Goal: Information Seeking & Learning: Check status

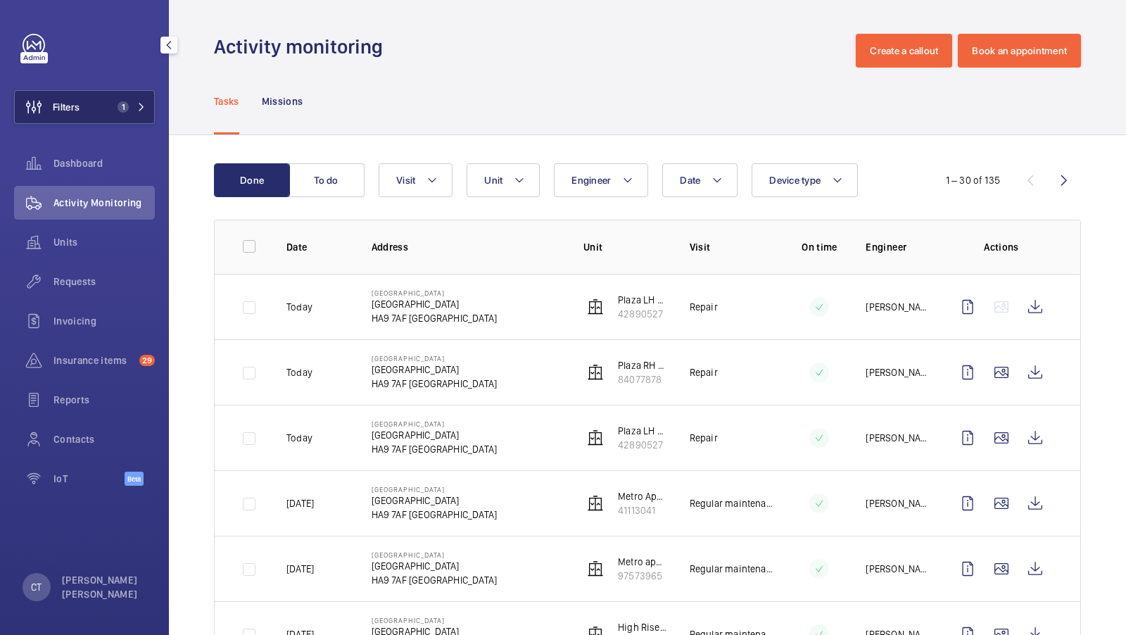
click at [98, 113] on button "Filters 1" at bounding box center [84, 107] width 141 height 34
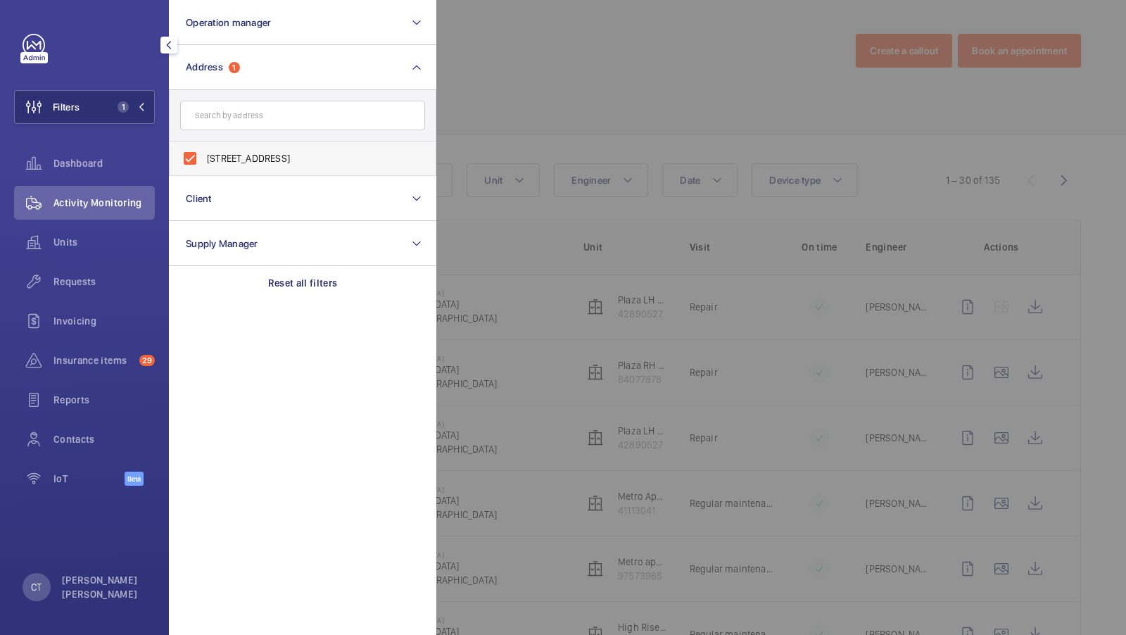
click at [266, 158] on span "[STREET_ADDRESS]" at bounding box center [303, 158] width 193 height 14
click at [204, 158] on input "[STREET_ADDRESS]" at bounding box center [190, 158] width 28 height 28
checkbox input "false"
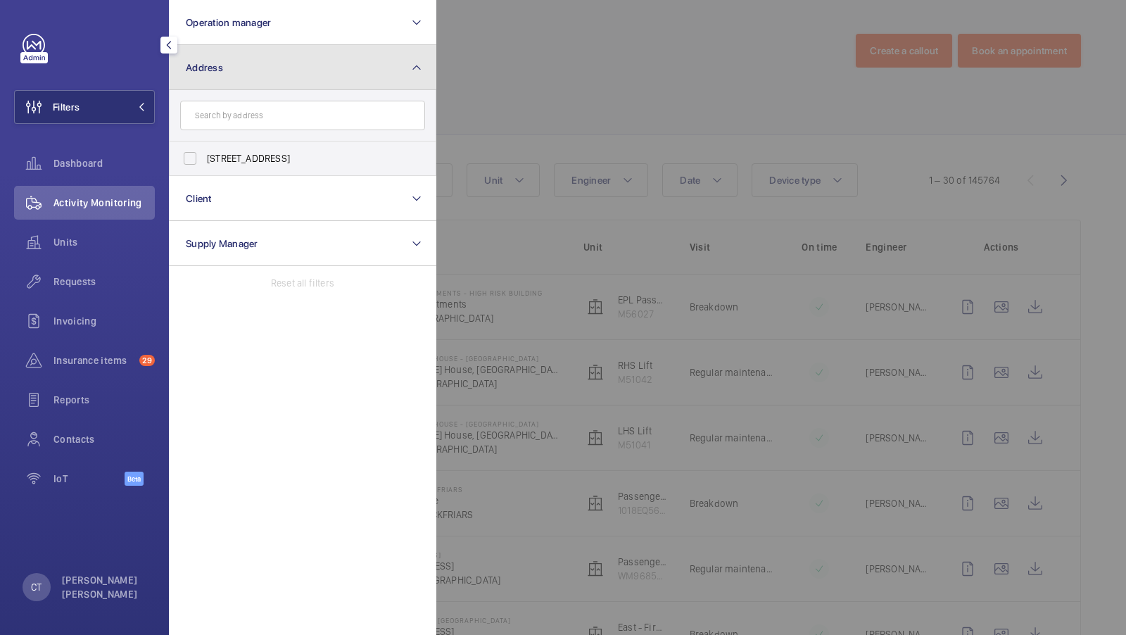
click at [393, 64] on button "Address" at bounding box center [302, 67] width 267 height 45
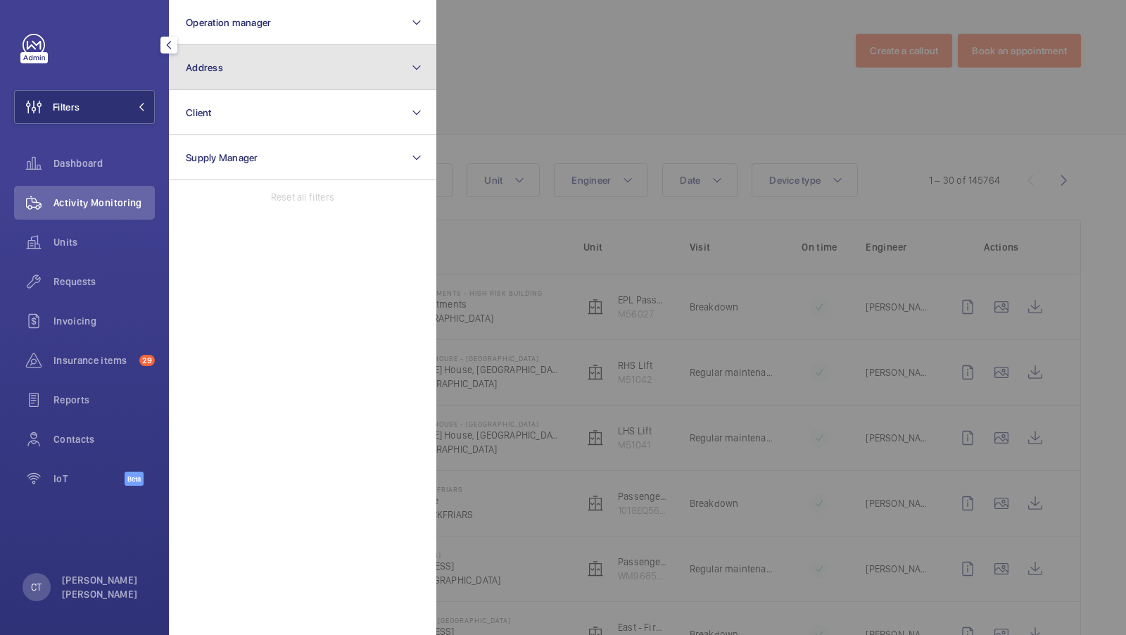
click at [266, 79] on button "Address" at bounding box center [302, 67] width 267 height 45
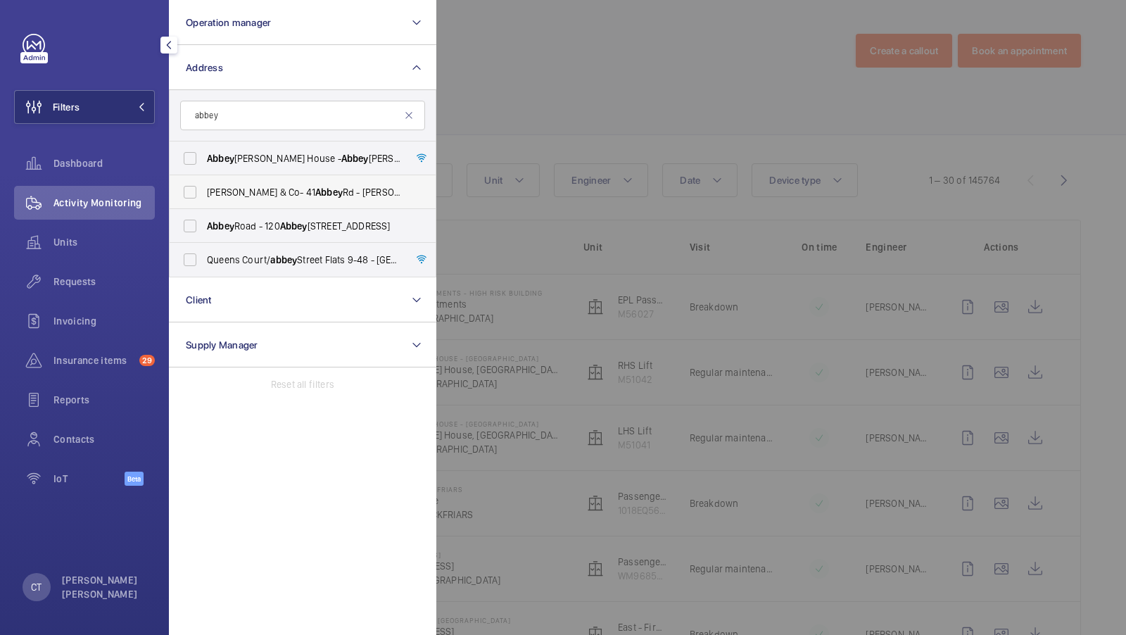
type input "abbey"
click at [315, 189] on span "Abbey" at bounding box center [328, 191] width 27 height 11
click at [204, 189] on input "[PERSON_NAME] & Co- [STREET_ADDRESS][PERSON_NAME]" at bounding box center [190, 192] width 28 height 28
checkbox input "true"
click at [127, 111] on span "1" at bounding box center [120, 106] width 17 height 11
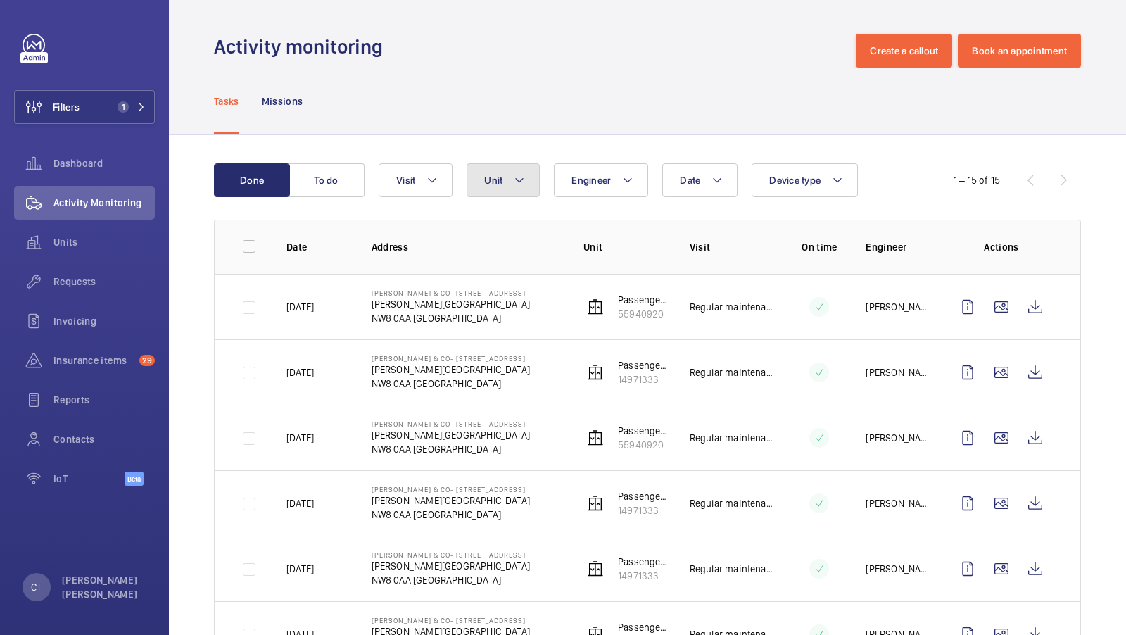
click at [516, 185] on mat-icon at bounding box center [519, 180] width 11 height 17
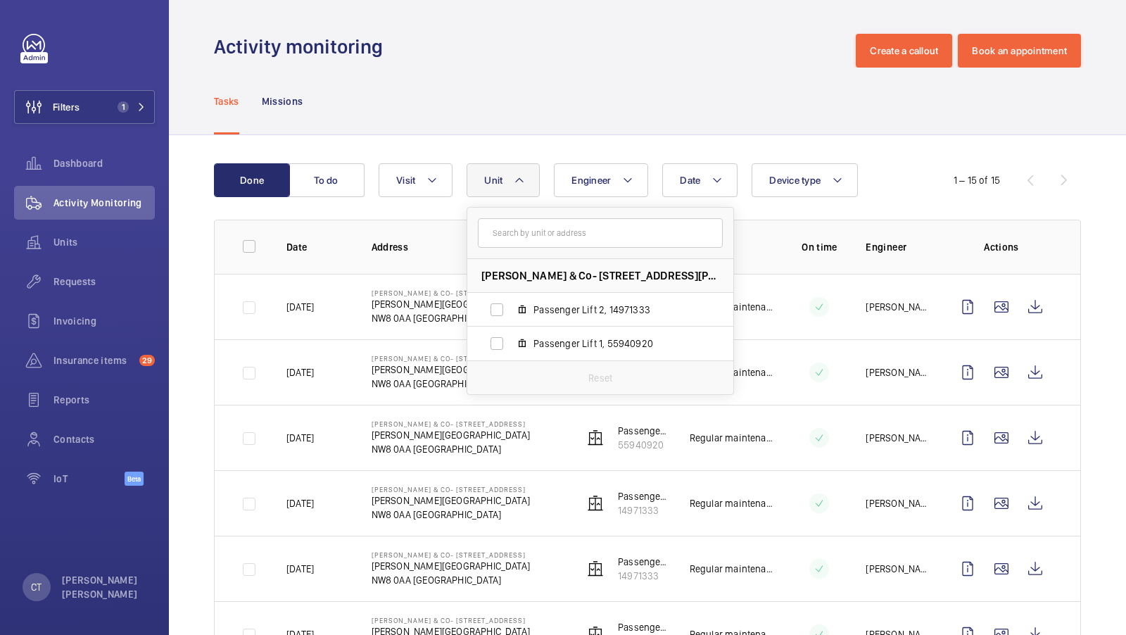
click at [578, 130] on div "Tasks Missions" at bounding box center [647, 101] width 867 height 67
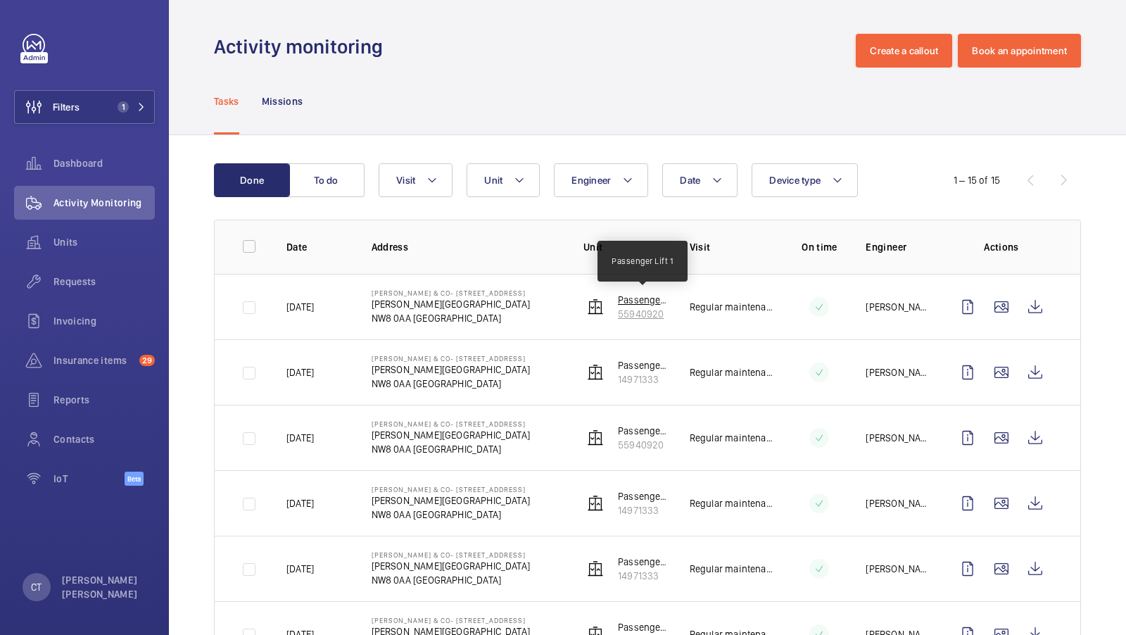
click at [639, 302] on p "Passenger Lift 1" at bounding box center [642, 300] width 49 height 14
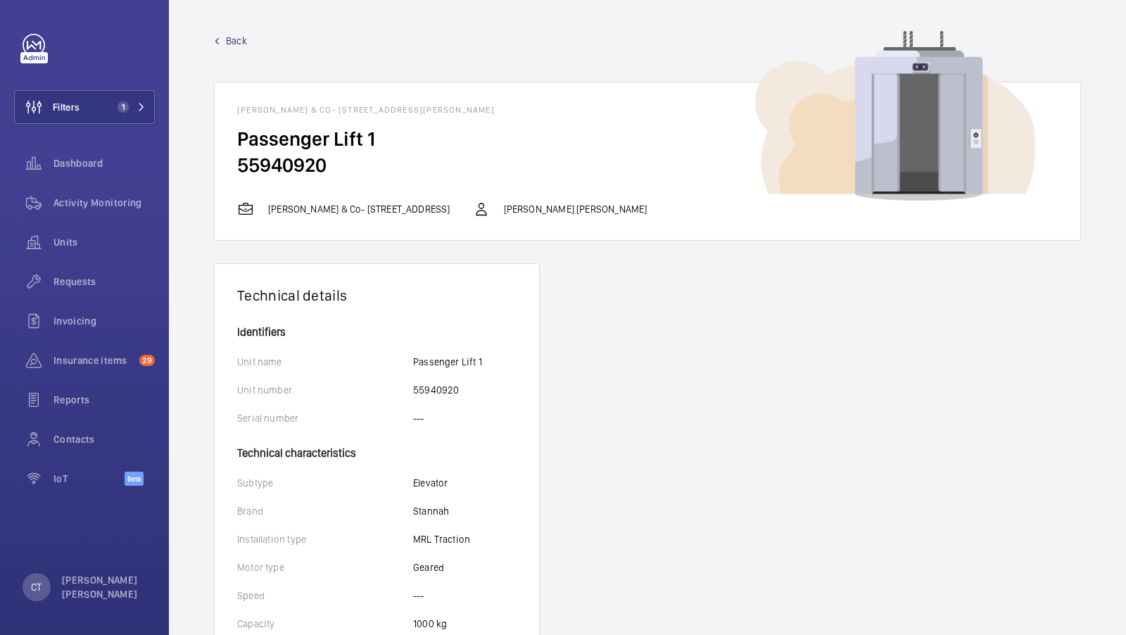
click at [234, 40] on span "Back" at bounding box center [236, 41] width 21 height 14
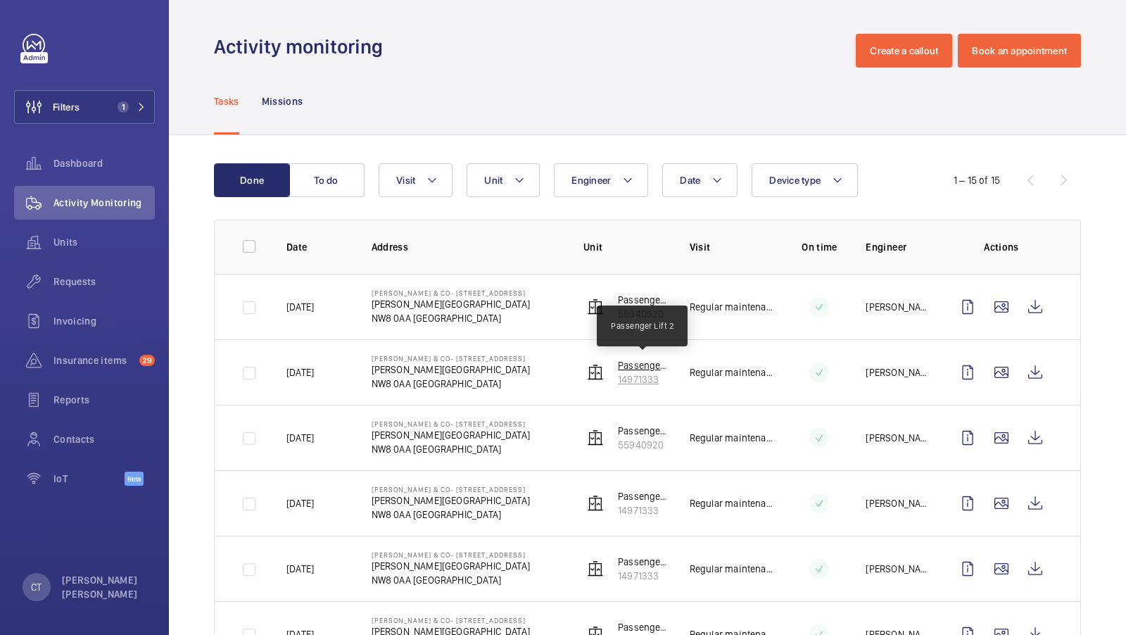
click at [650, 367] on p "Passenger Lift 2" at bounding box center [642, 365] width 49 height 14
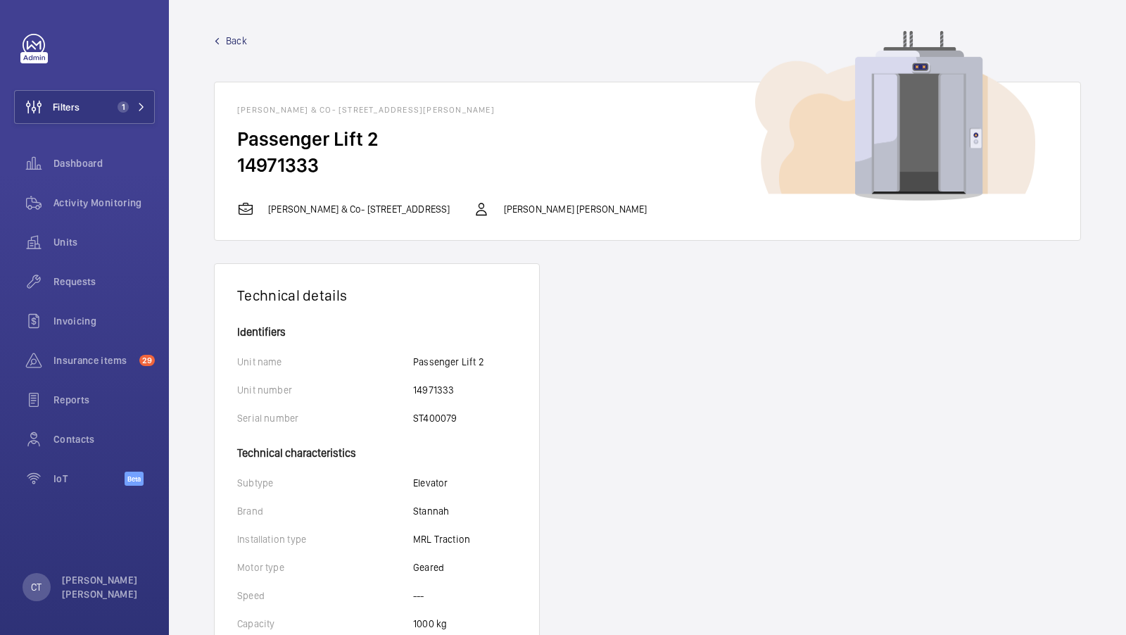
click at [236, 34] on span "Back" at bounding box center [236, 41] width 21 height 14
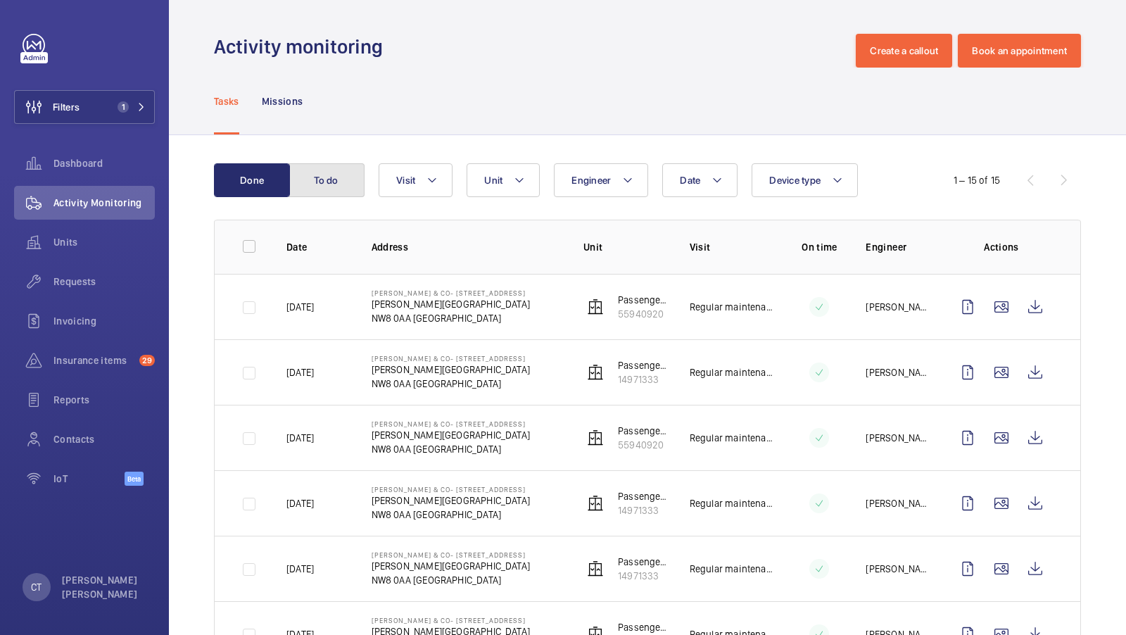
click at [357, 180] on button "To do" at bounding box center [326, 180] width 76 height 34
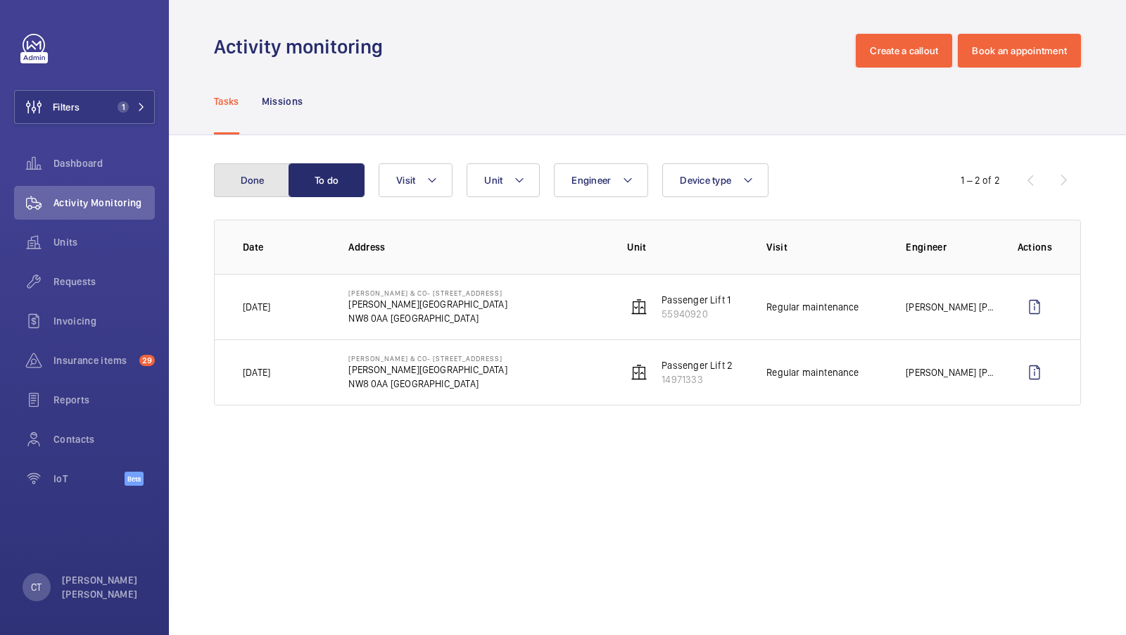
click at [260, 184] on button "Done" at bounding box center [252, 180] width 76 height 34
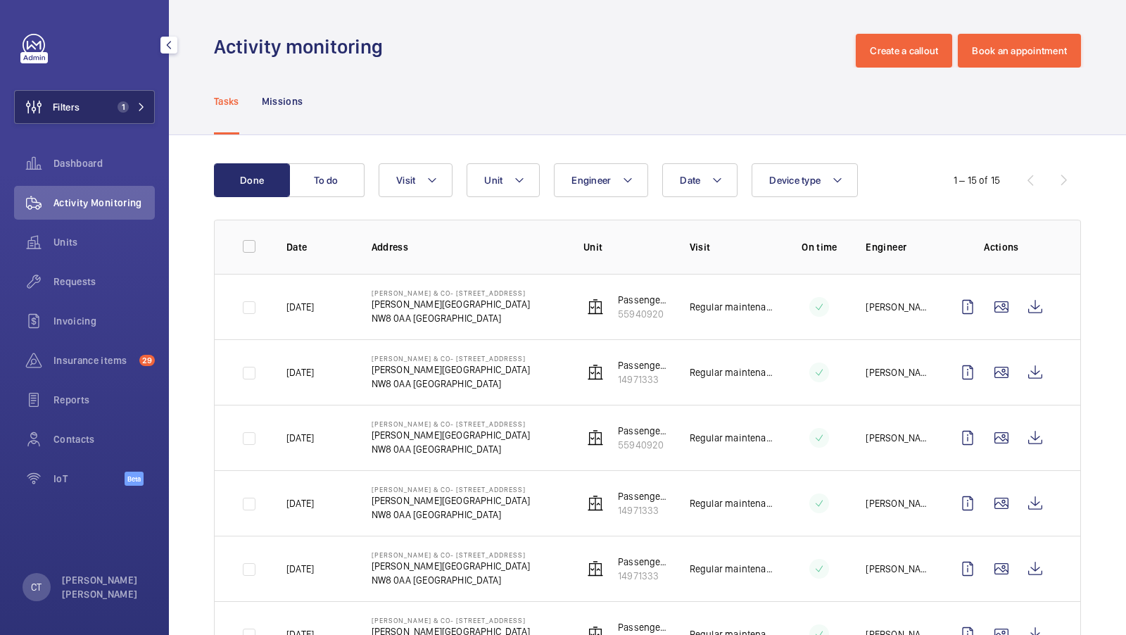
click at [75, 115] on span "Filters" at bounding box center [47, 107] width 65 height 34
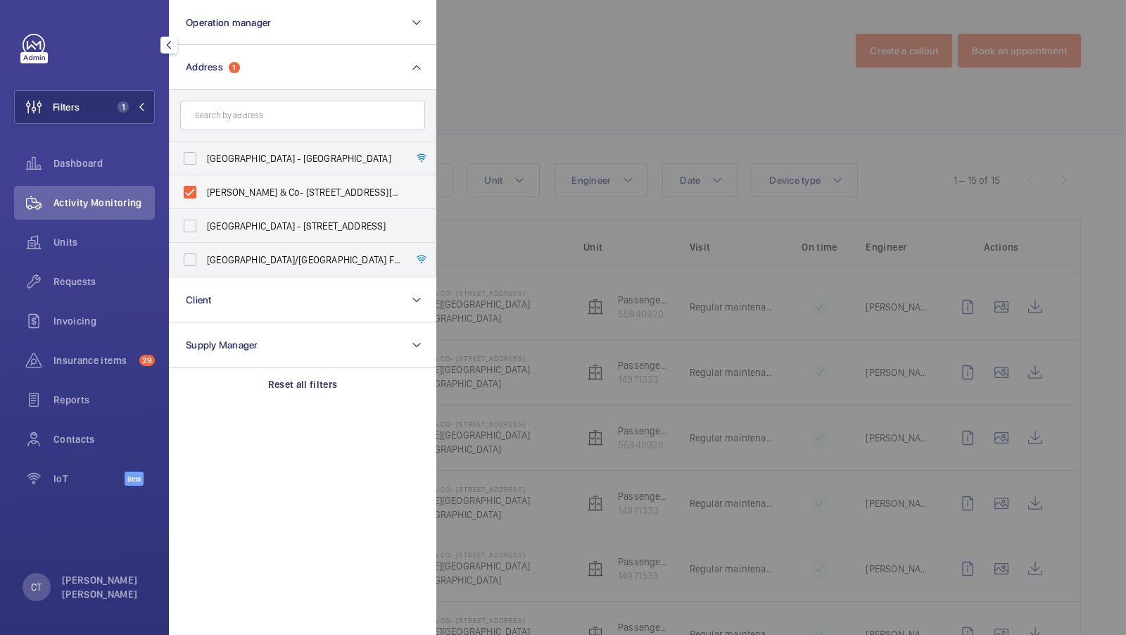
click at [262, 186] on span "[PERSON_NAME] & Co- [STREET_ADDRESS][PERSON_NAME]" at bounding box center [303, 192] width 193 height 14
click at [204, 186] on input "[PERSON_NAME] & Co- [STREET_ADDRESS][PERSON_NAME]" at bounding box center [190, 192] width 28 height 28
checkbox input "false"
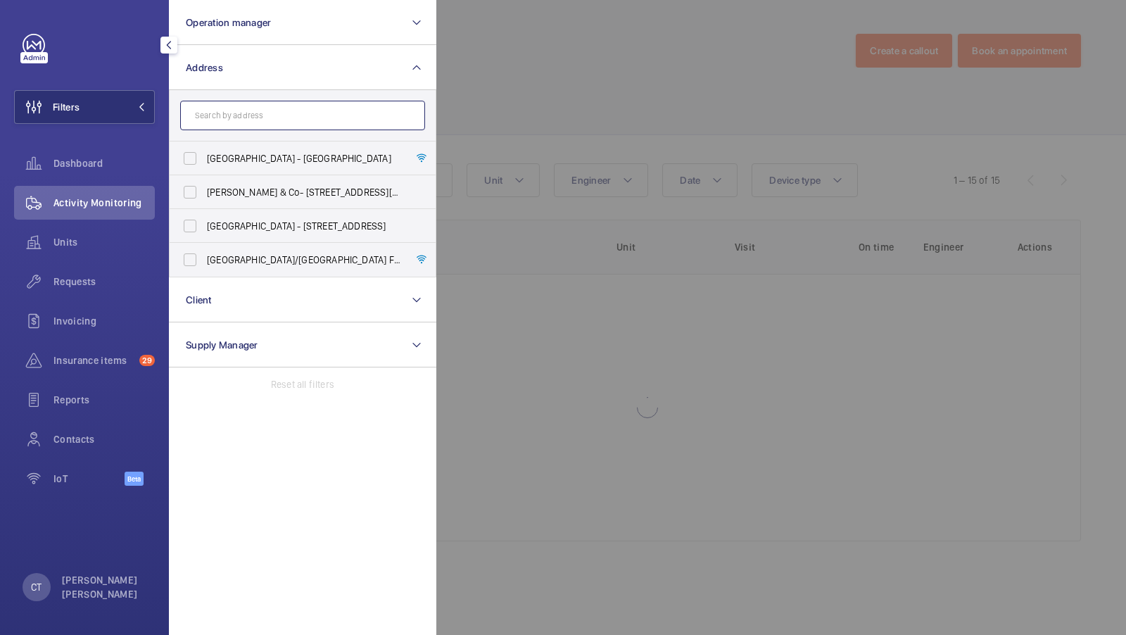
click at [246, 114] on input "text" at bounding box center [302, 116] width 245 height 30
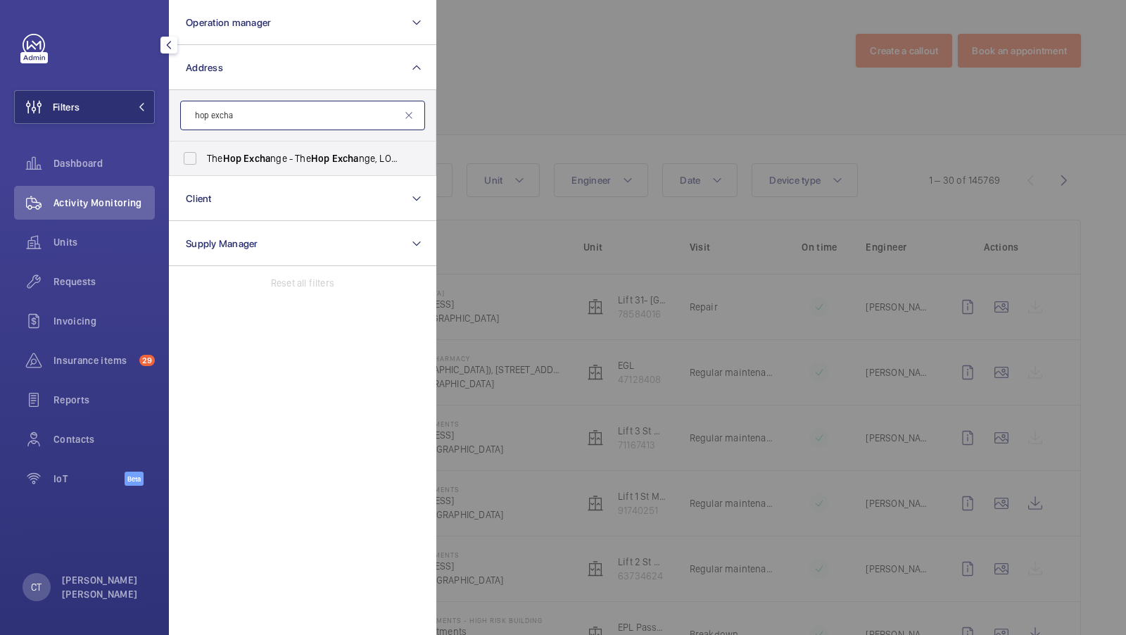
type input "hop excha"
click at [201, 137] on form "hop excha" at bounding box center [303, 115] width 266 height 51
click at [205, 161] on label "The Hop Excha nge - The Hop Excha nge, LONDON SE1 1TY" at bounding box center [292, 158] width 245 height 34
click at [204, 161] on input "The Hop Excha nge - The Hop Excha nge, LONDON SE1 1TY" at bounding box center [190, 158] width 28 height 28
checkbox input "true"
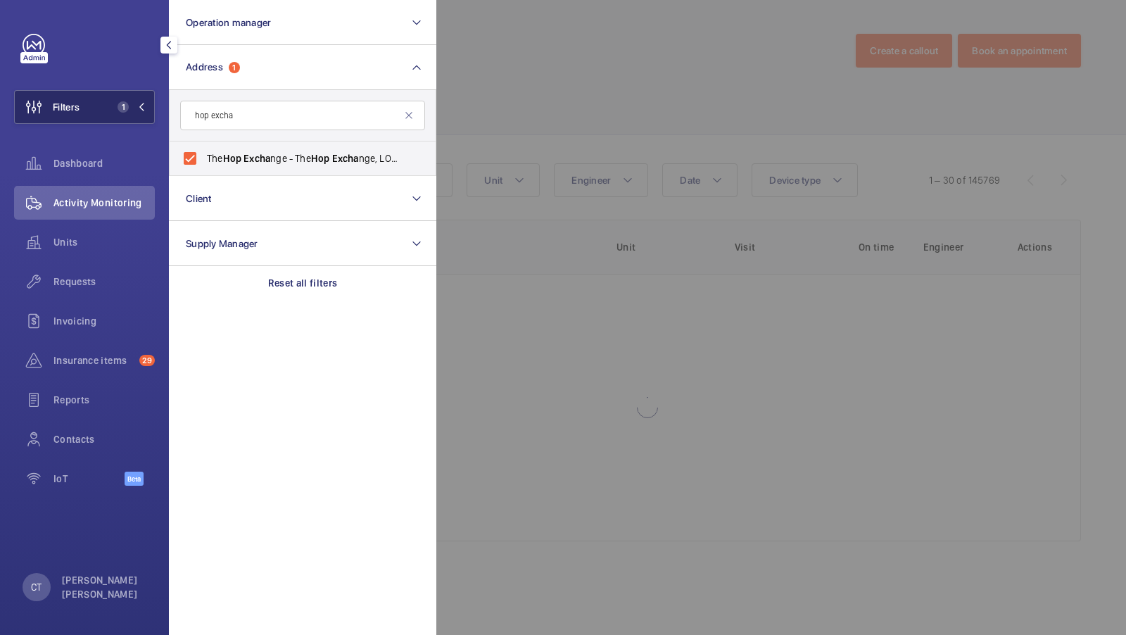
click at [140, 112] on span "1" at bounding box center [129, 106] width 34 height 11
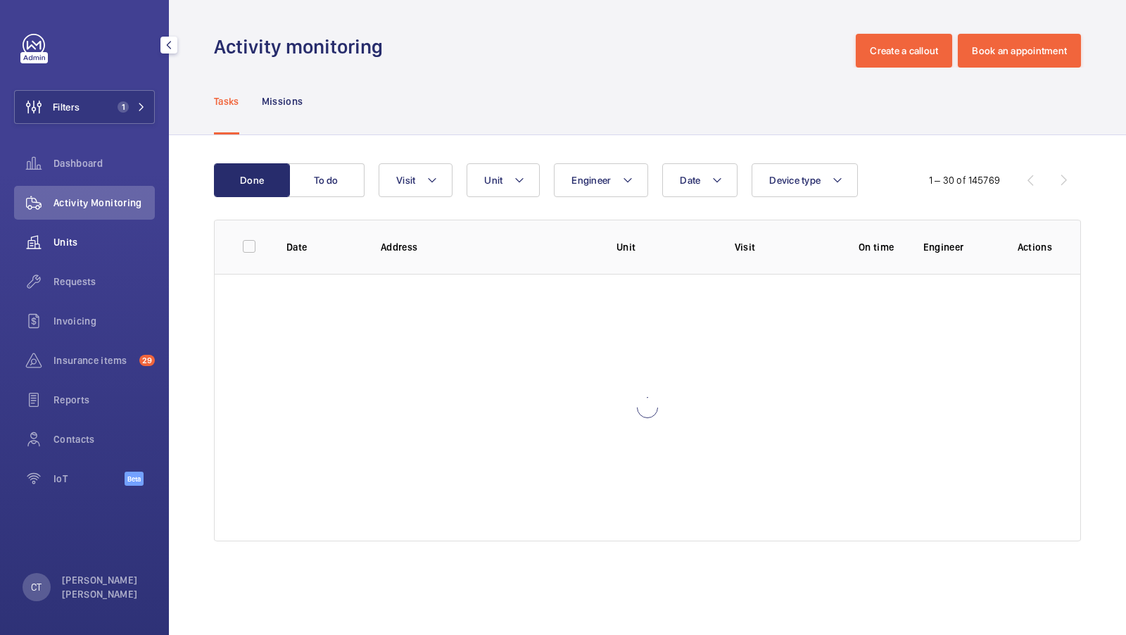
click at [84, 249] on div "Units" at bounding box center [84, 242] width 141 height 34
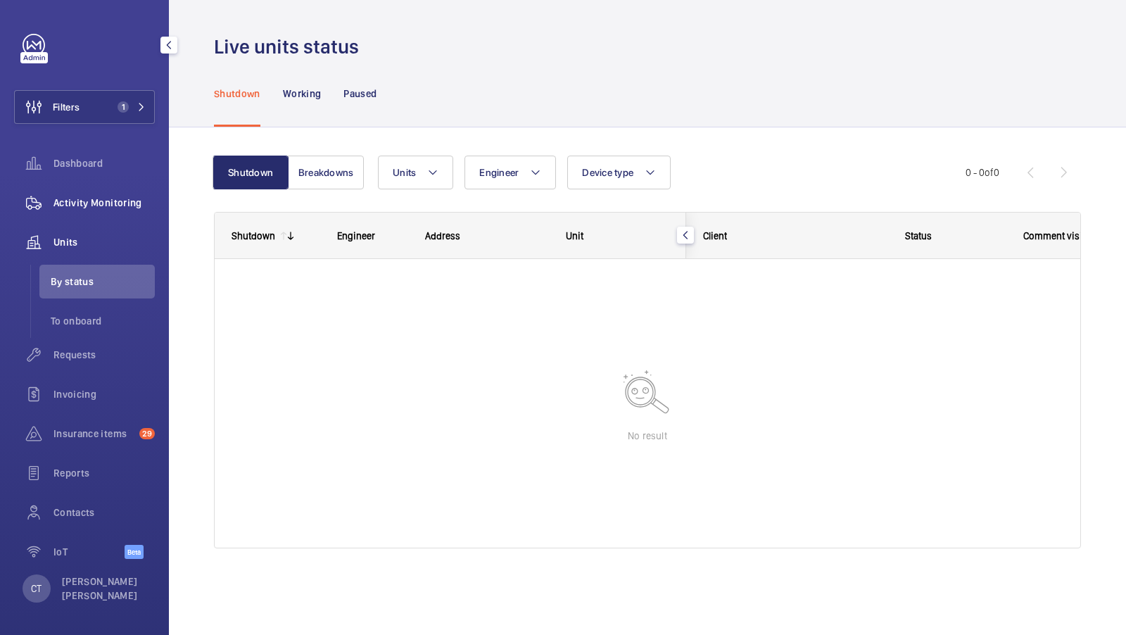
click at [127, 200] on span "Activity Monitoring" at bounding box center [103, 203] width 101 height 14
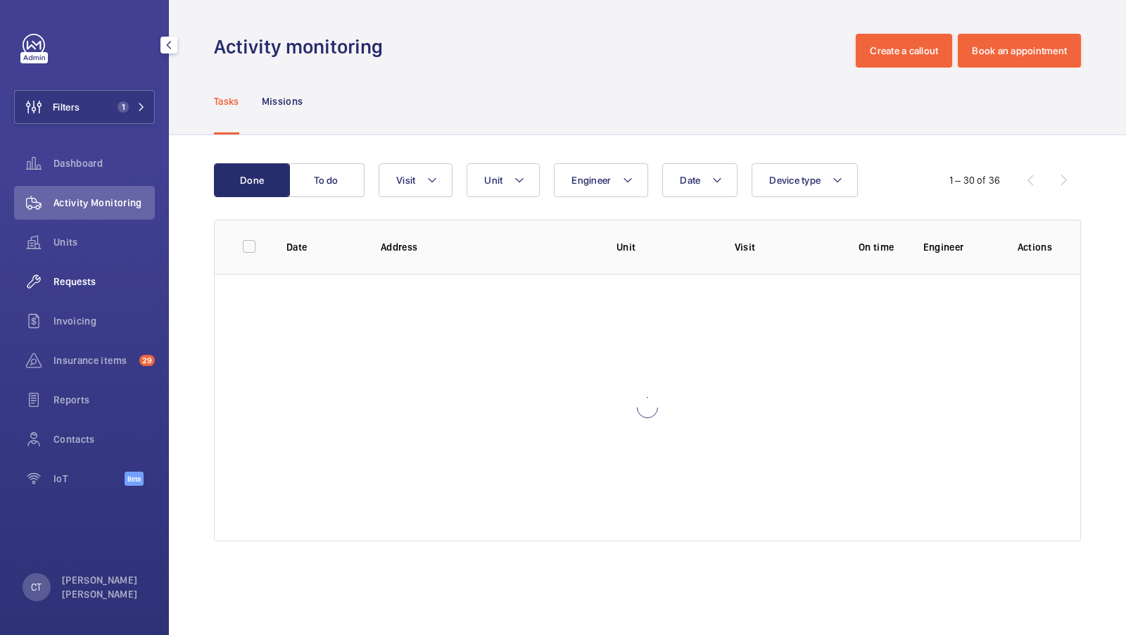
click at [103, 284] on span "Requests" at bounding box center [103, 281] width 101 height 14
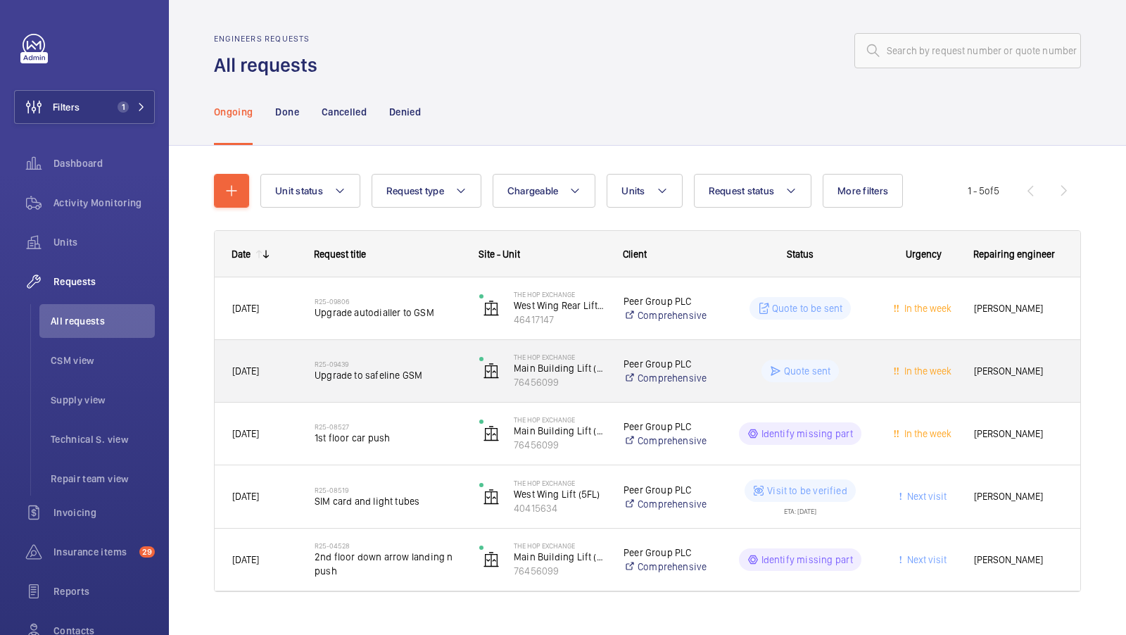
click at [416, 367] on h2 "R25-09439" at bounding box center [387, 363] width 146 height 8
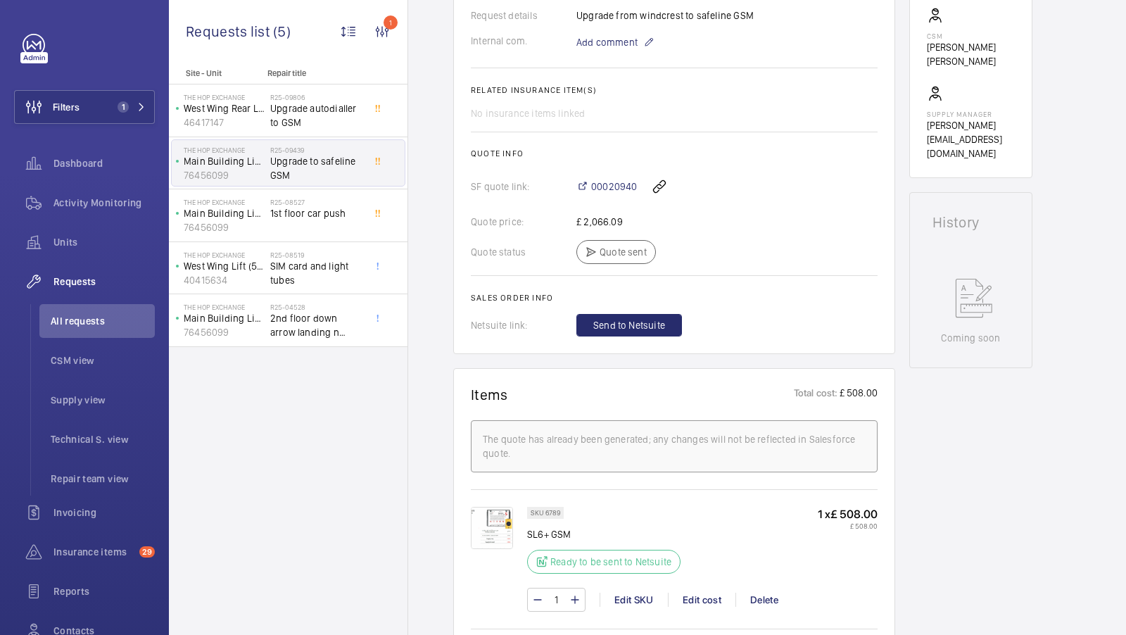
scroll to position [469, 0]
click at [318, 120] on span "Upgrade autodialler to GSM" at bounding box center [316, 115] width 93 height 28
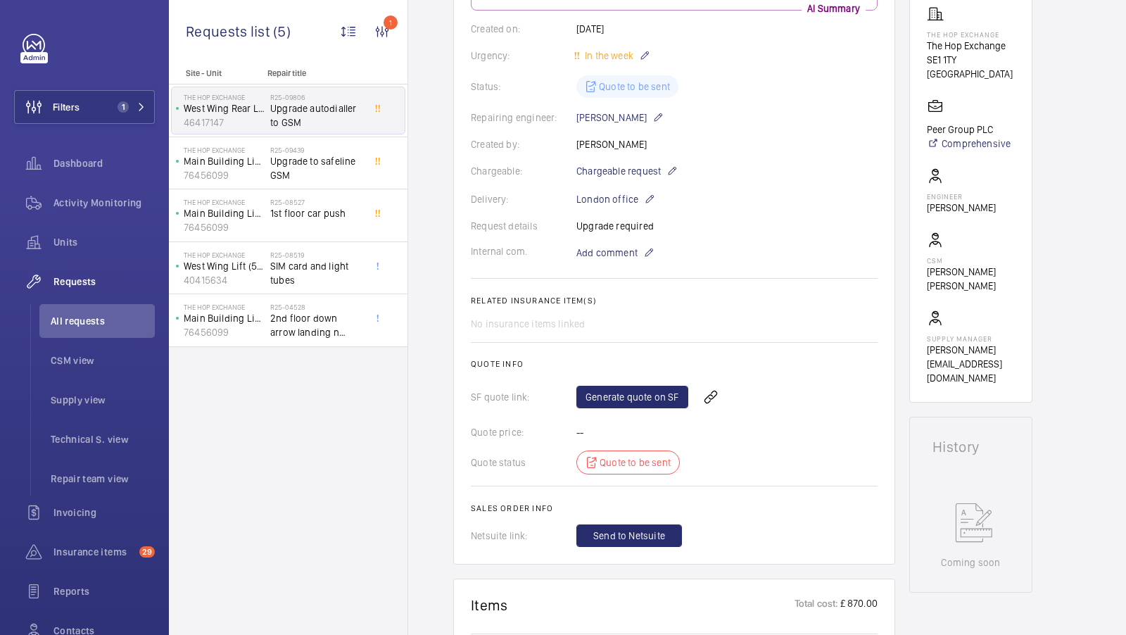
scroll to position [278, 0]
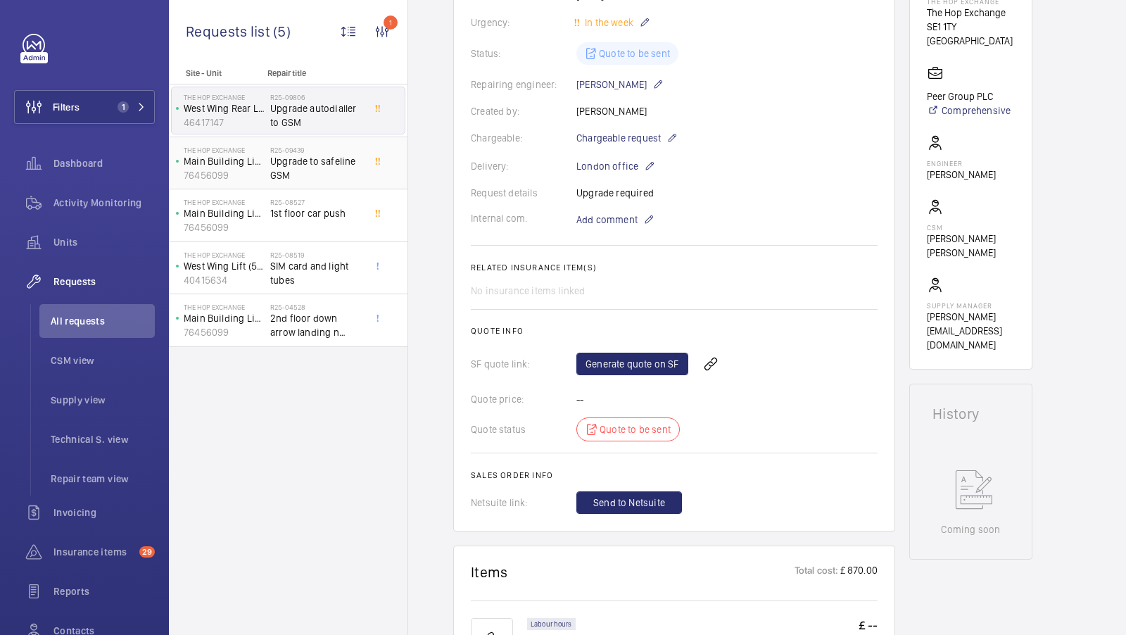
click at [291, 172] on span "Upgrade to safeline GSM" at bounding box center [316, 168] width 93 height 28
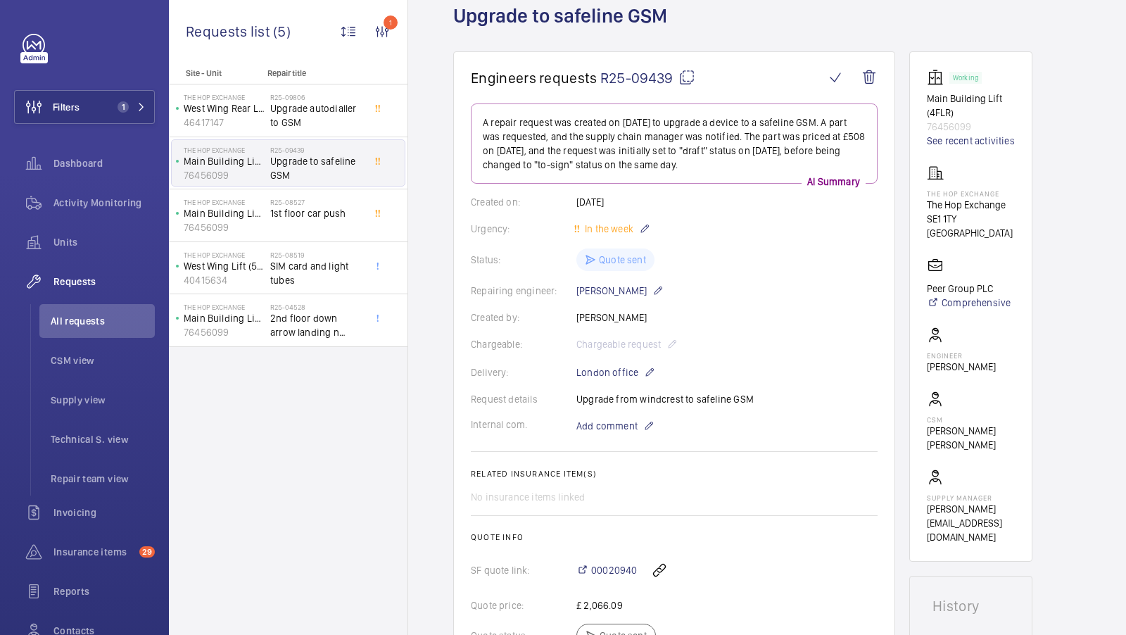
scroll to position [165, 0]
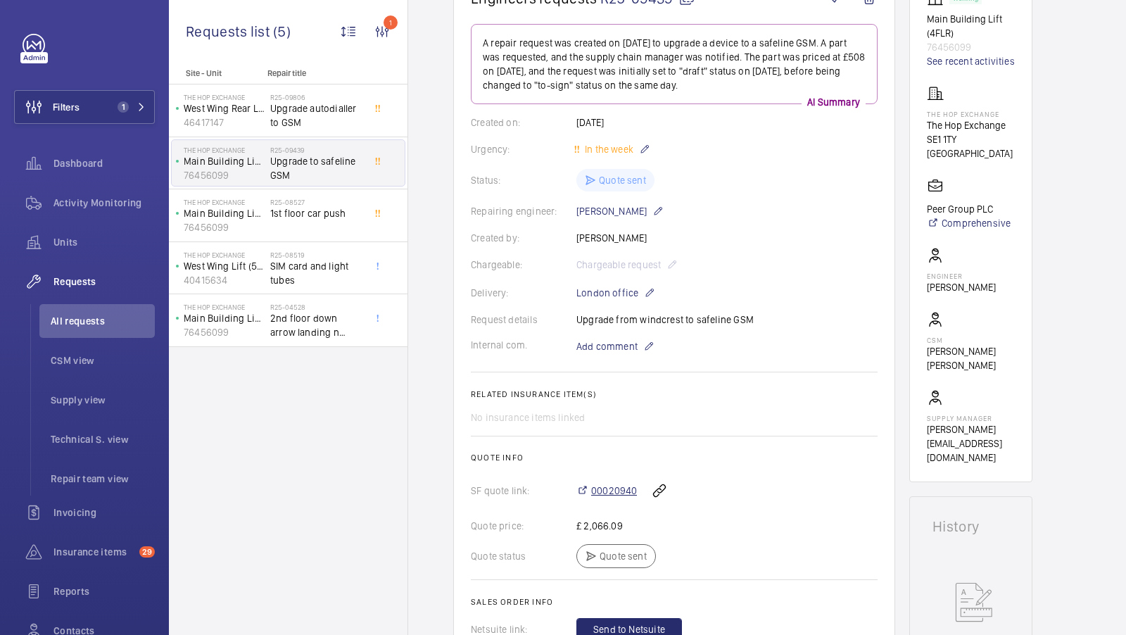
click at [609, 490] on span "00020940" at bounding box center [614, 490] width 46 height 14
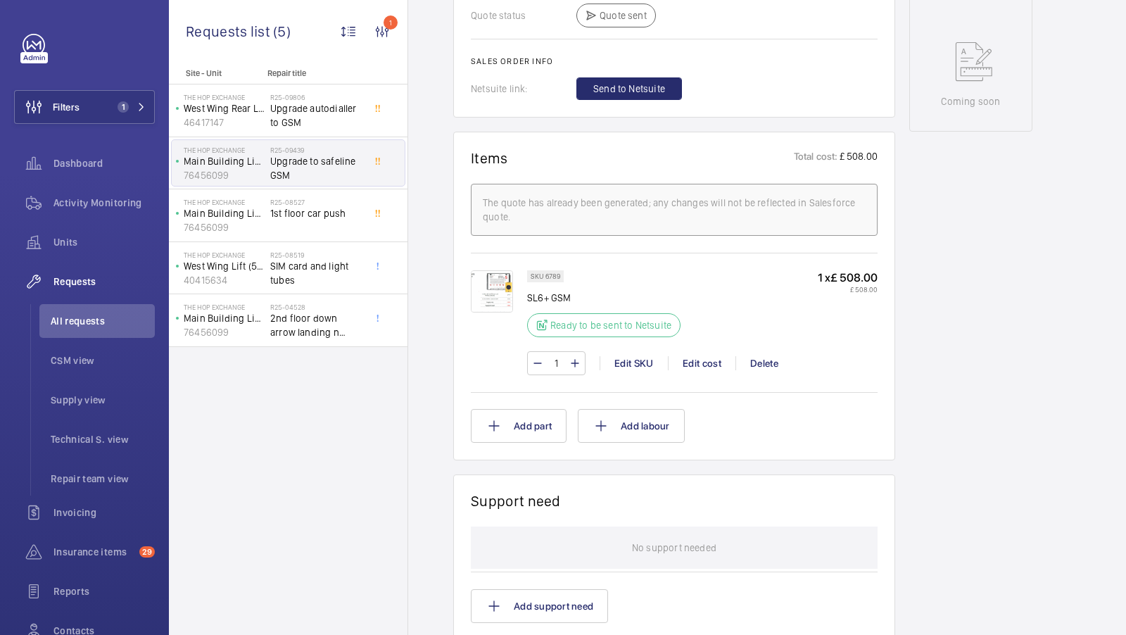
click at [490, 291] on img at bounding box center [492, 291] width 42 height 42
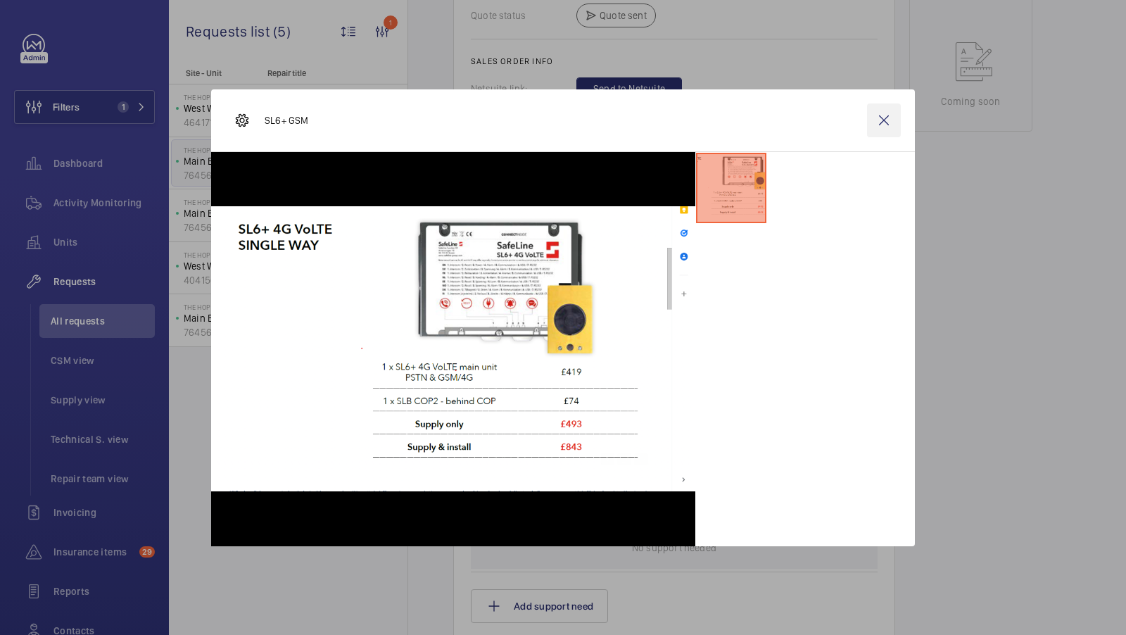
click at [884, 119] on wm-front-icon-button at bounding box center [884, 120] width 34 height 34
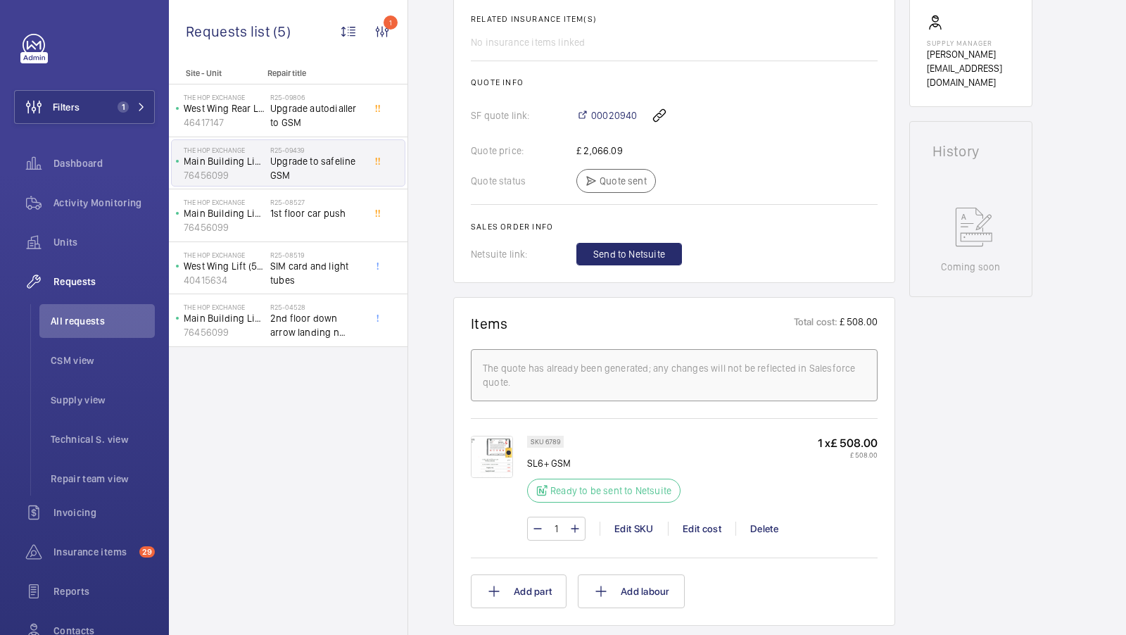
scroll to position [450, 0]
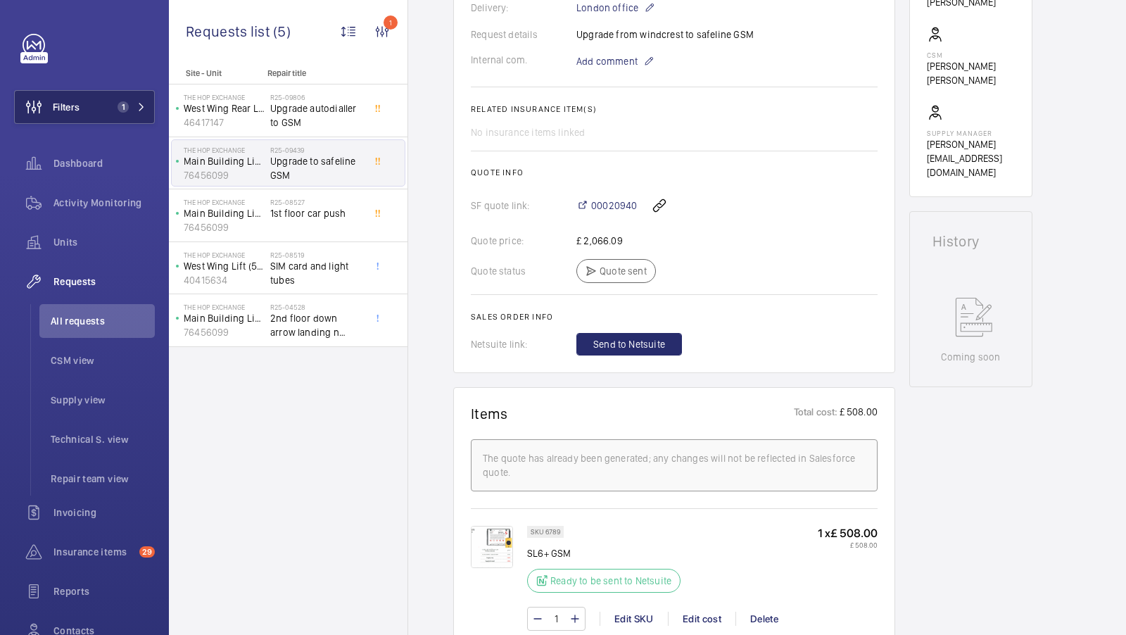
click at [63, 254] on div "Units" at bounding box center [84, 242] width 141 height 34
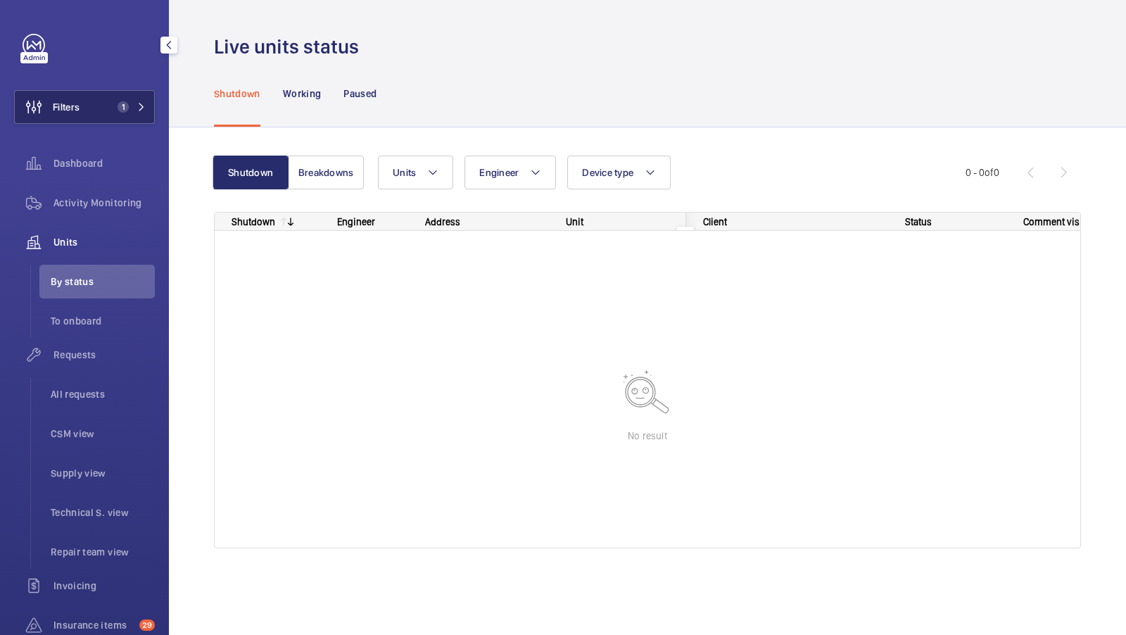
click at [112, 114] on button "Filters 1" at bounding box center [84, 107] width 141 height 34
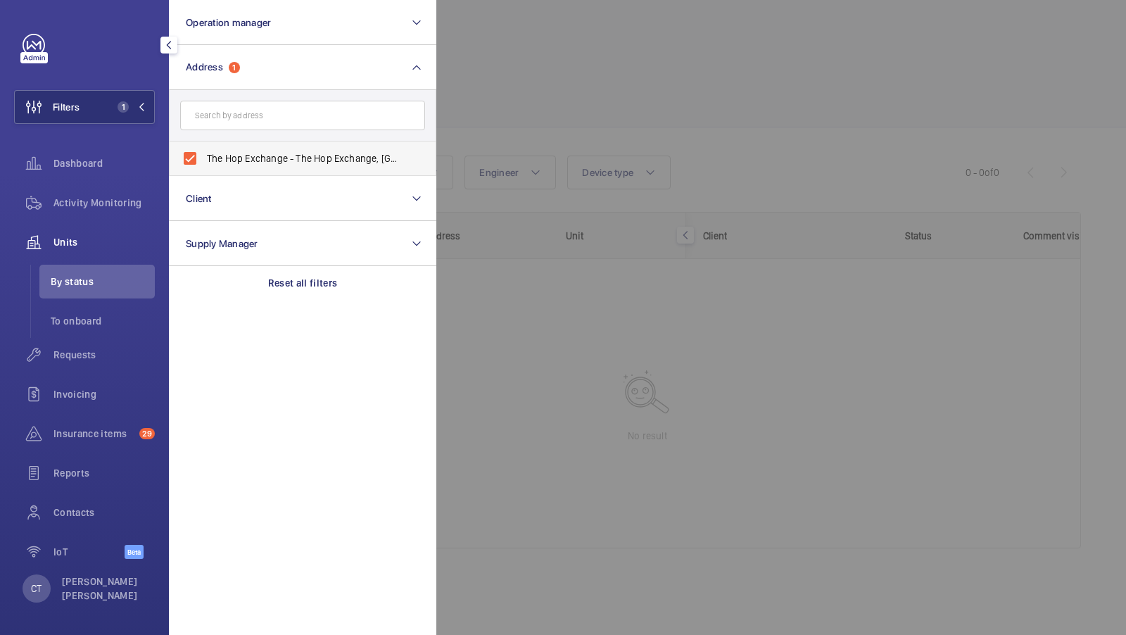
click at [224, 163] on span "The Hop Exchange - The Hop Exchange, [GEOGRAPHIC_DATA] 1TY" at bounding box center [303, 158] width 193 height 14
click at [204, 163] on input "The Hop Exchange - The Hop Exchange, [GEOGRAPHIC_DATA] 1TY" at bounding box center [190, 158] width 28 height 28
checkbox input "false"
click at [116, 101] on button "Filters" at bounding box center [84, 107] width 141 height 34
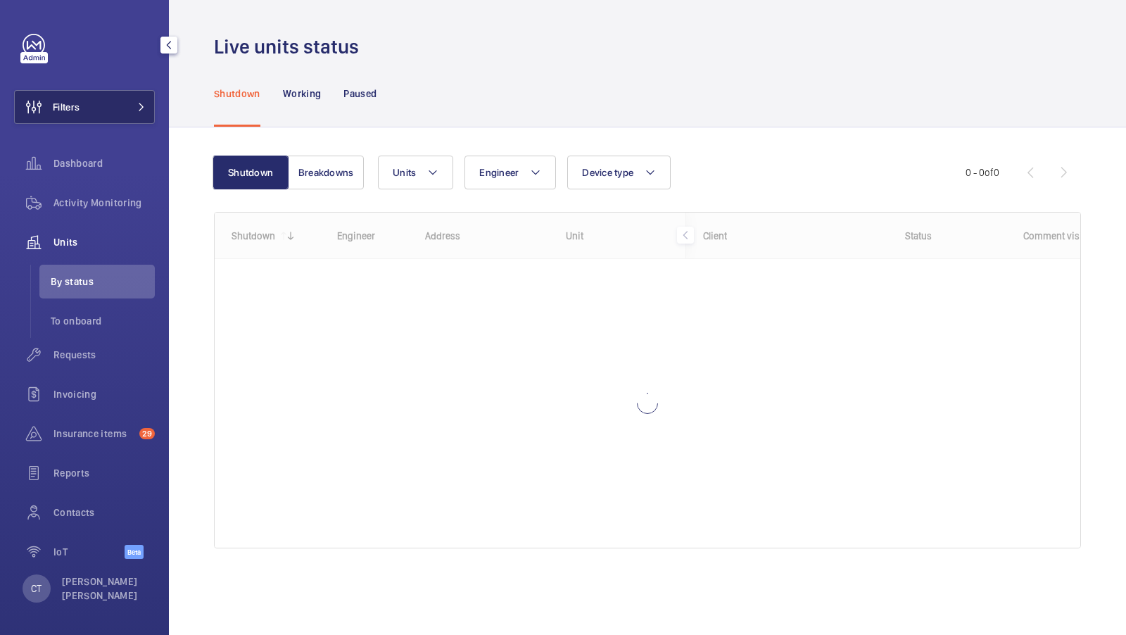
click at [143, 103] on mat-icon at bounding box center [141, 107] width 8 height 8
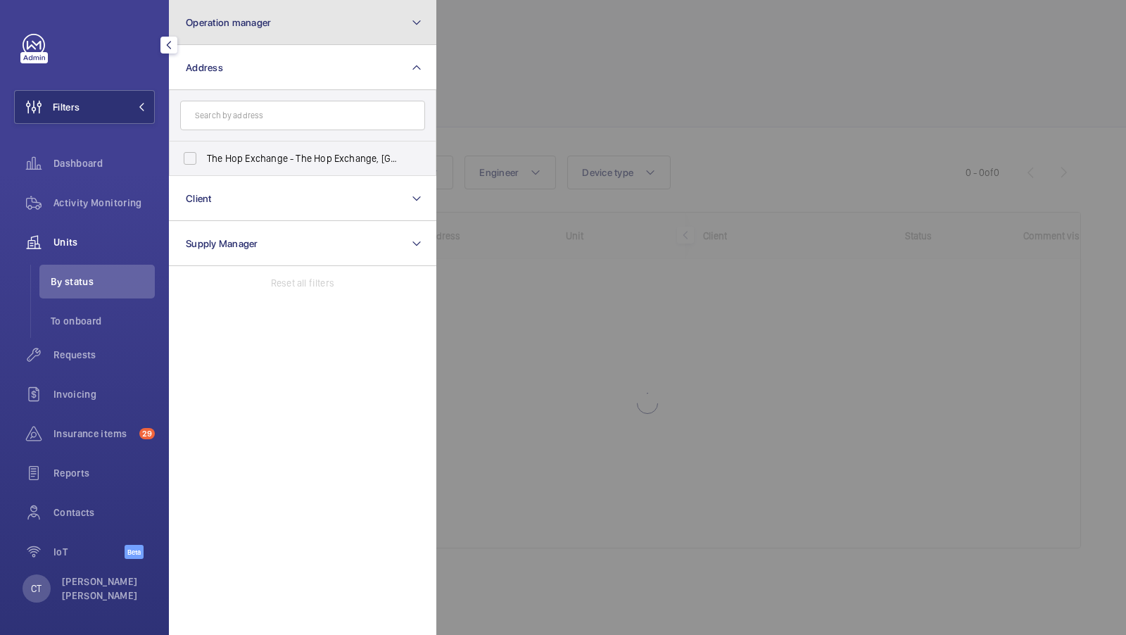
click at [312, 35] on button "Operation manager" at bounding box center [302, 22] width 267 height 45
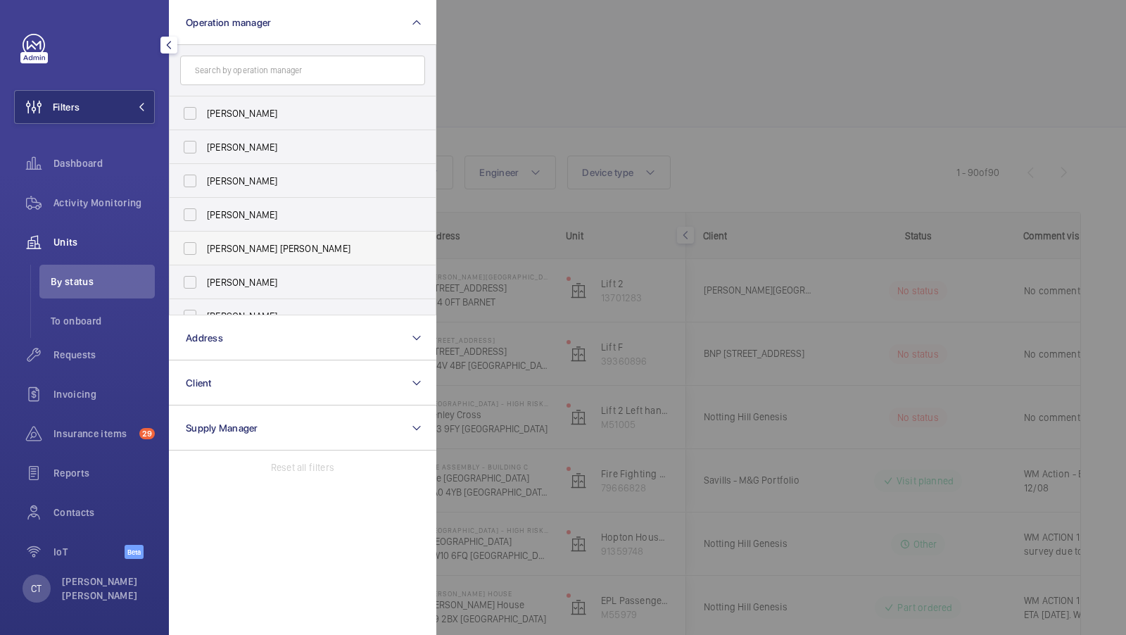
click at [261, 240] on label "[PERSON_NAME] [PERSON_NAME]" at bounding box center [292, 248] width 245 height 34
click at [204, 240] on input "[PERSON_NAME] [PERSON_NAME]" at bounding box center [190, 248] width 28 height 28
checkbox input "true"
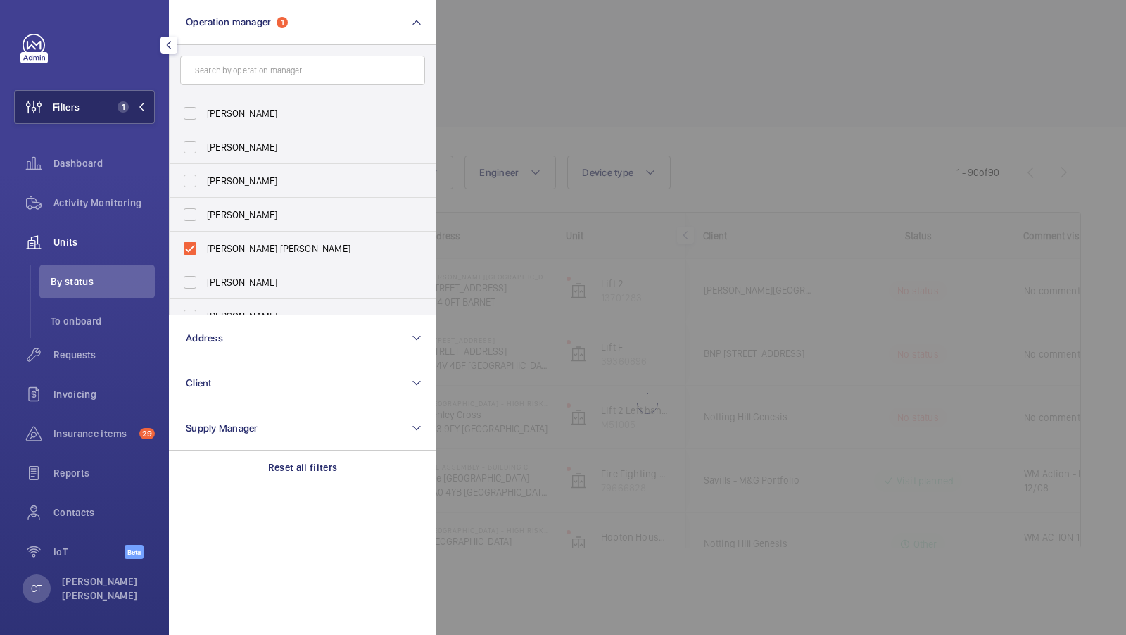
click at [106, 106] on button "Filters 1" at bounding box center [84, 107] width 141 height 34
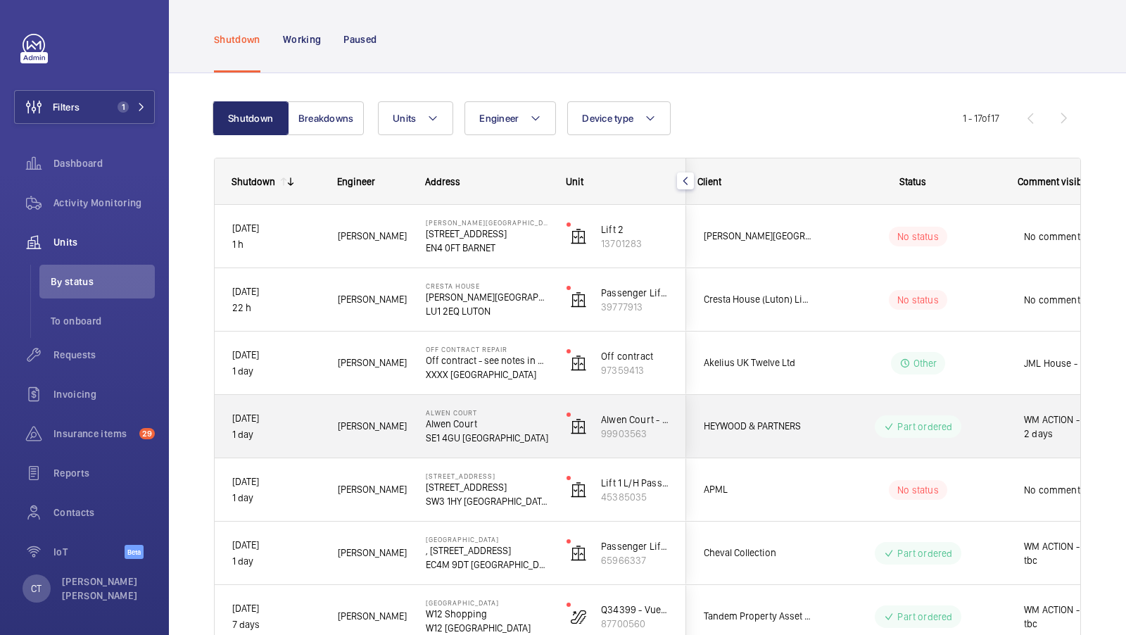
scroll to position [0, 253]
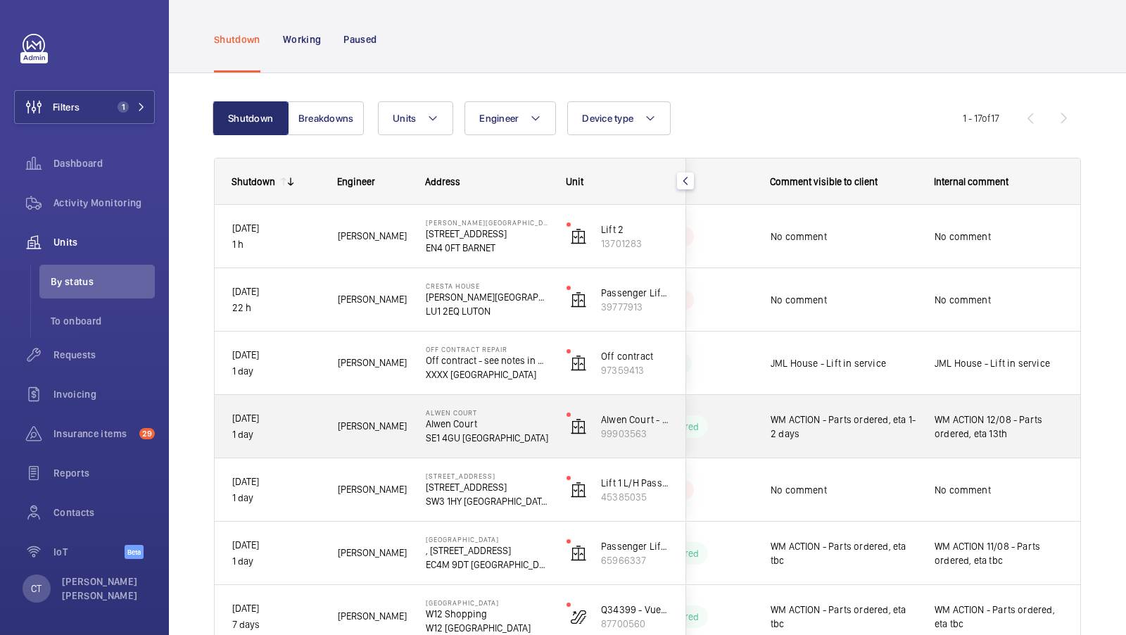
click at [994, 425] on span "WM ACTION 12/08 - Parts ordered, eta 13th" at bounding box center [998, 426] width 129 height 28
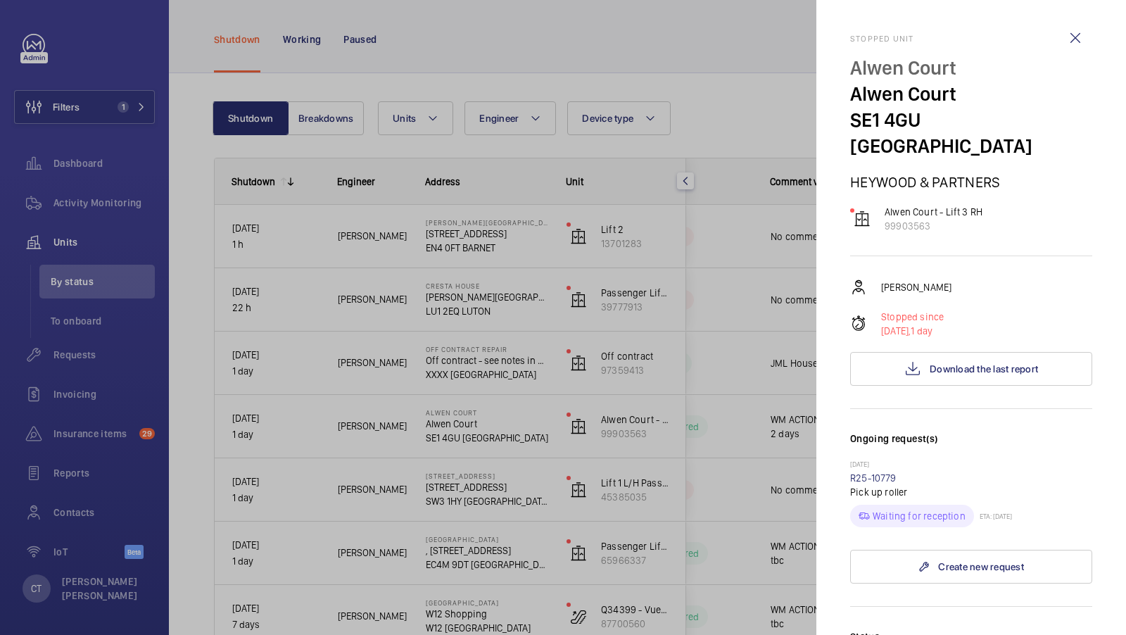
scroll to position [44, 0]
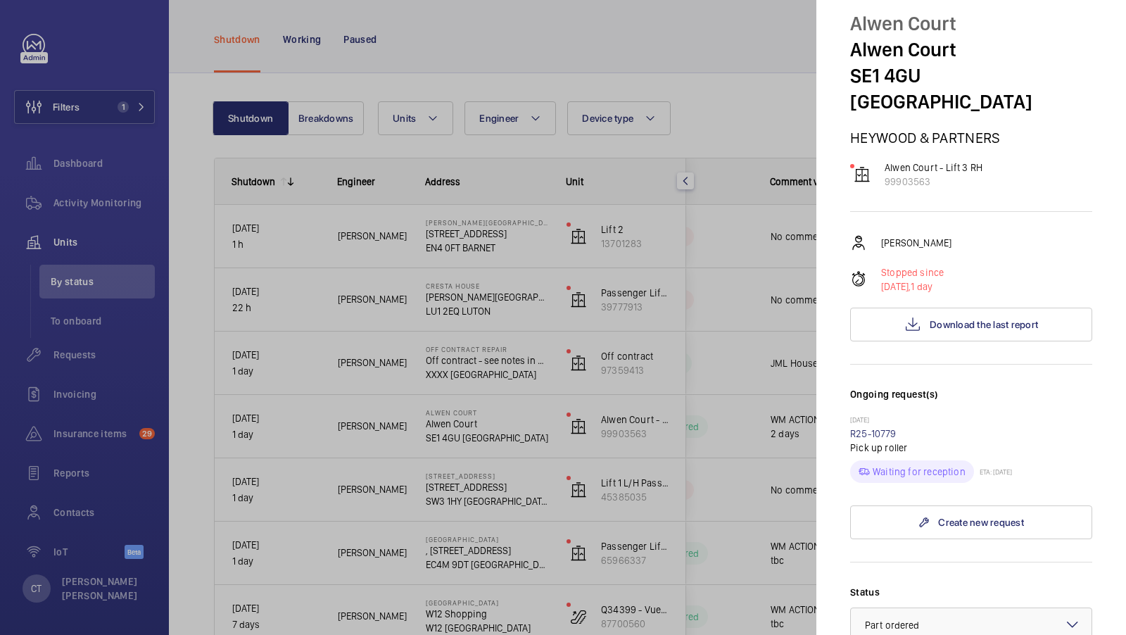
click at [685, 415] on div at bounding box center [563, 317] width 1126 height 635
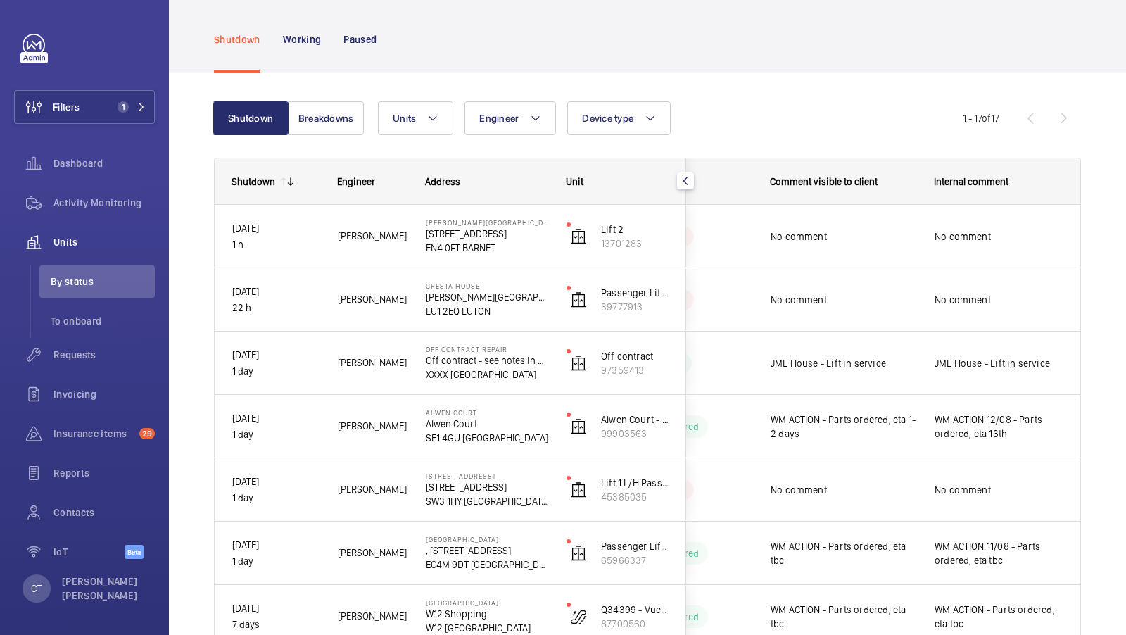
scroll to position [0, 0]
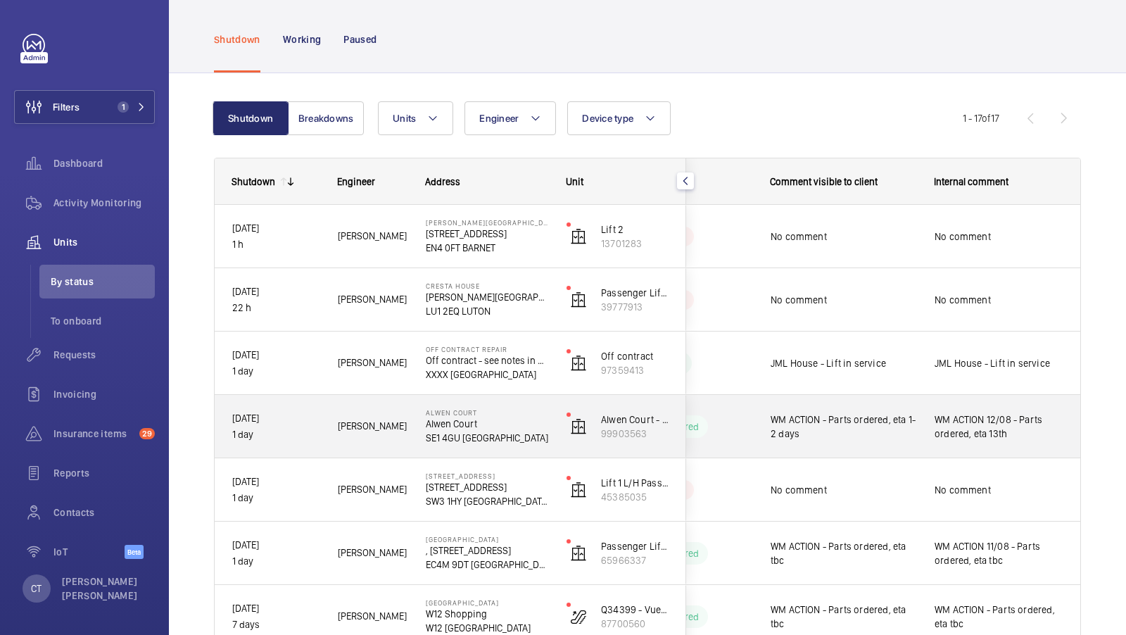
click at [997, 432] on span "WM ACTION 12/08 - Parts ordered, eta 13th" at bounding box center [998, 426] width 129 height 28
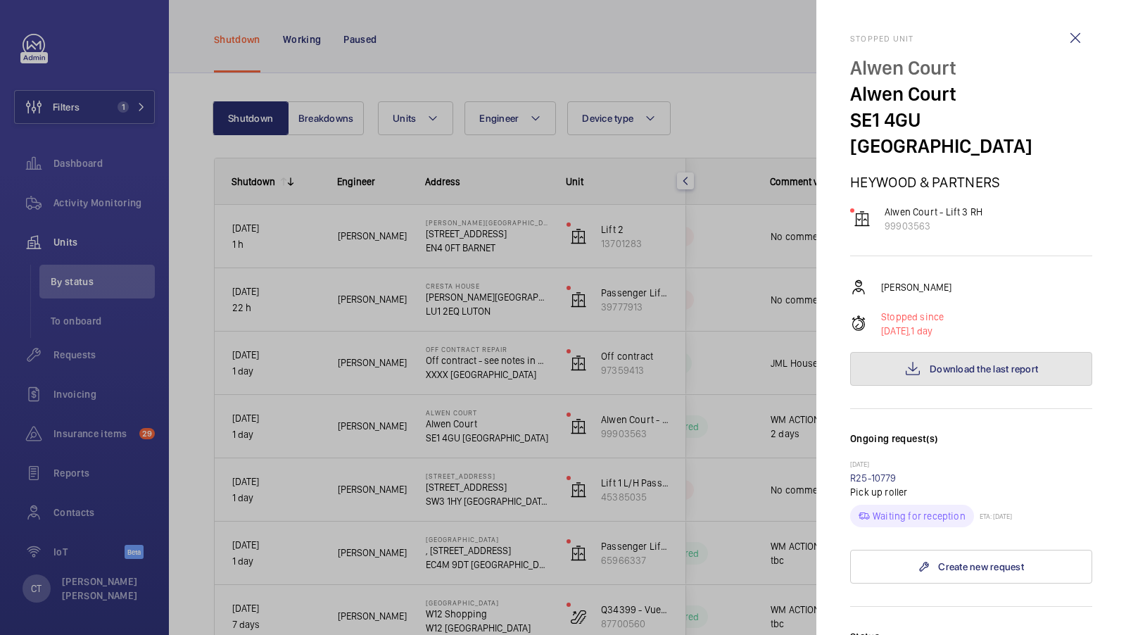
click at [995, 357] on button "Download the last report" at bounding box center [971, 369] width 242 height 34
click at [663, 385] on div at bounding box center [563, 317] width 1126 height 635
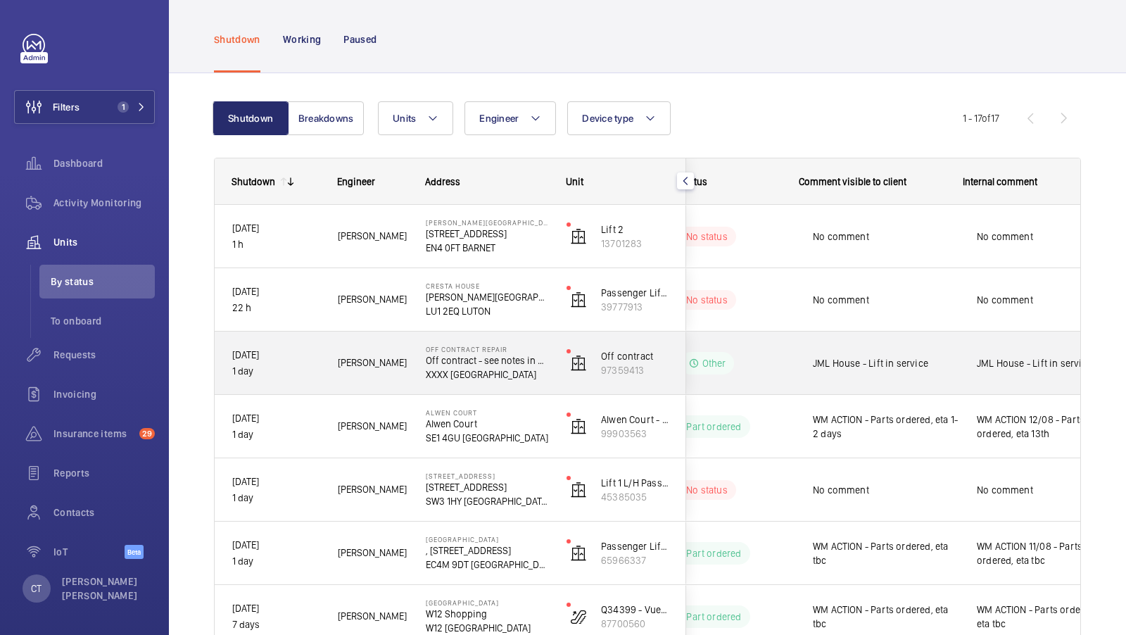
scroll to position [0, 253]
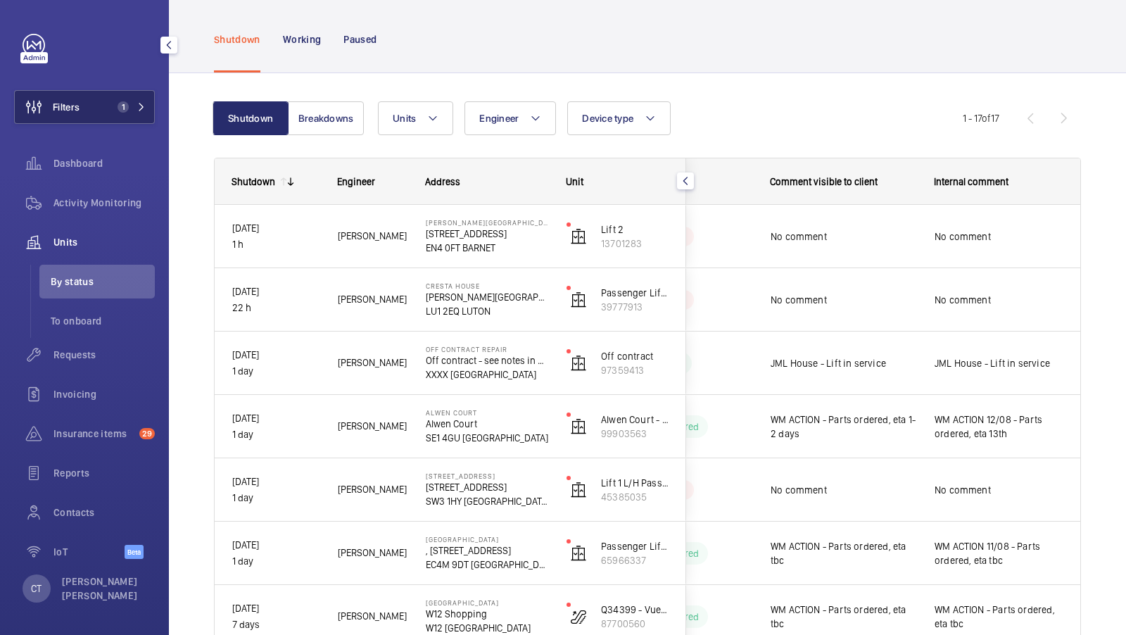
click at [127, 108] on span "1" at bounding box center [122, 106] width 11 height 11
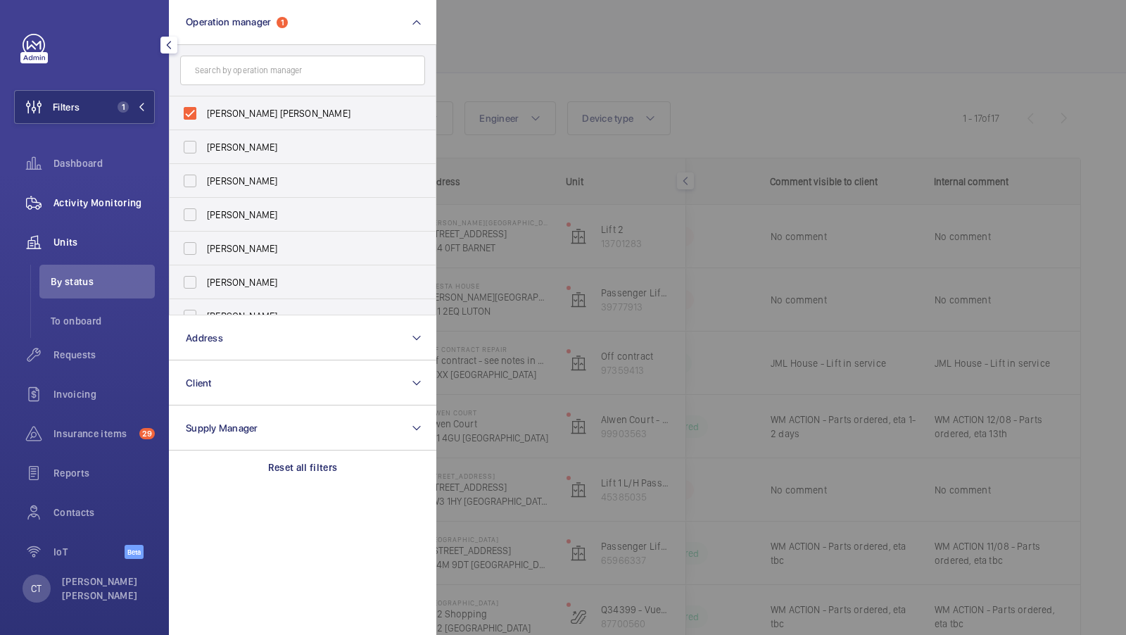
click at [102, 200] on span "Activity Monitoring" at bounding box center [103, 203] width 101 height 14
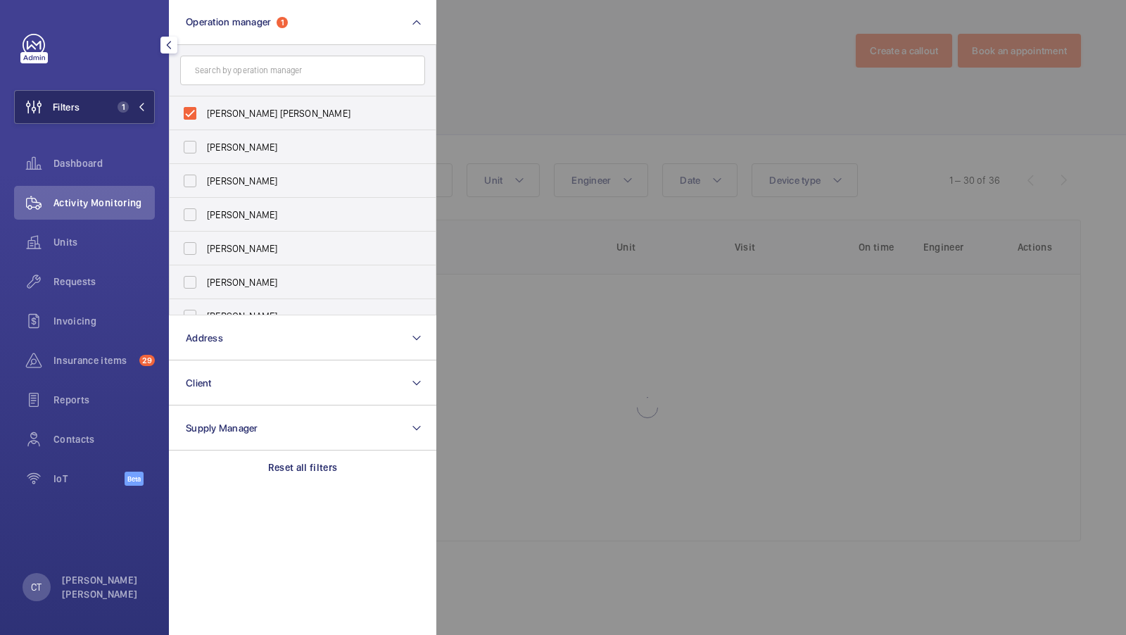
click at [113, 101] on span "1" at bounding box center [120, 106] width 17 height 11
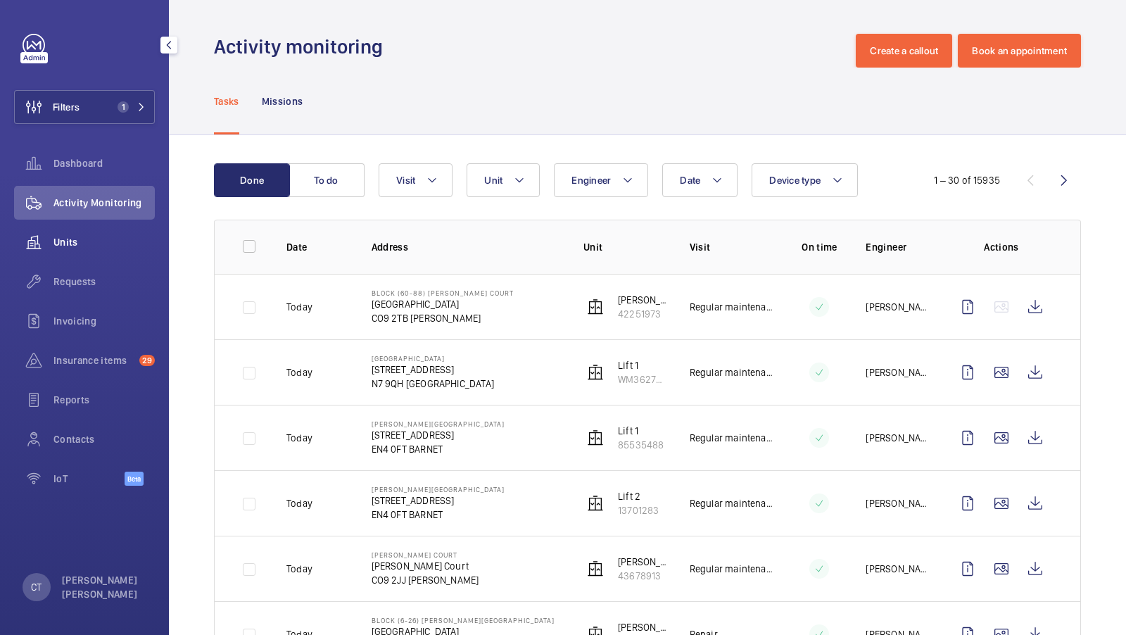
click at [68, 234] on div "Units" at bounding box center [84, 242] width 141 height 34
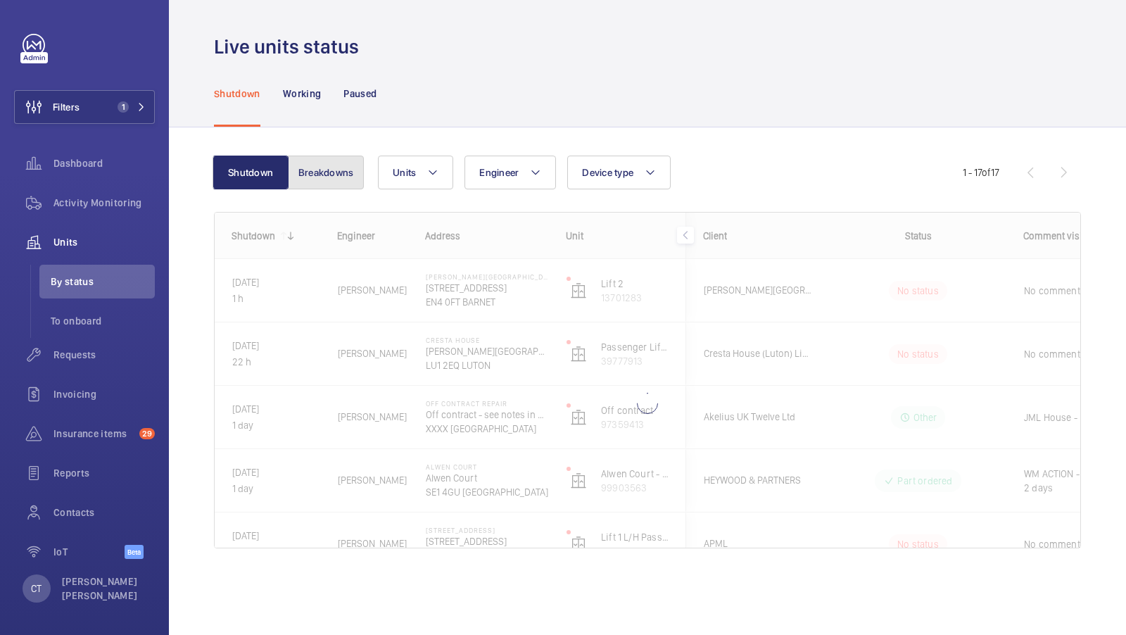
click at [309, 179] on button "Breakdowns" at bounding box center [326, 172] width 76 height 34
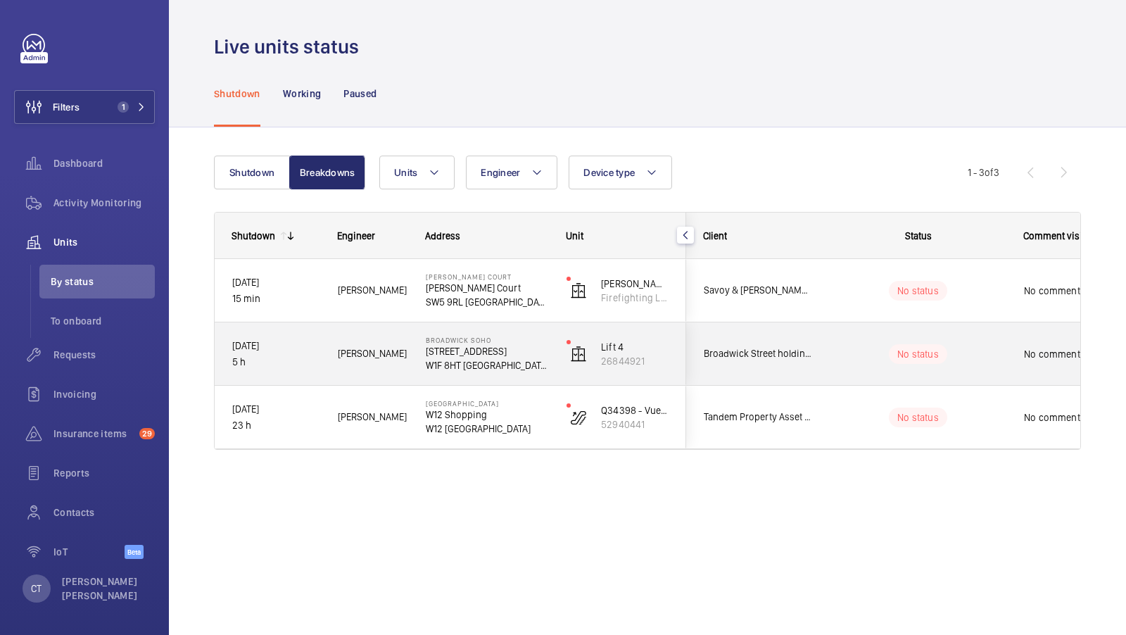
scroll to position [0, 253]
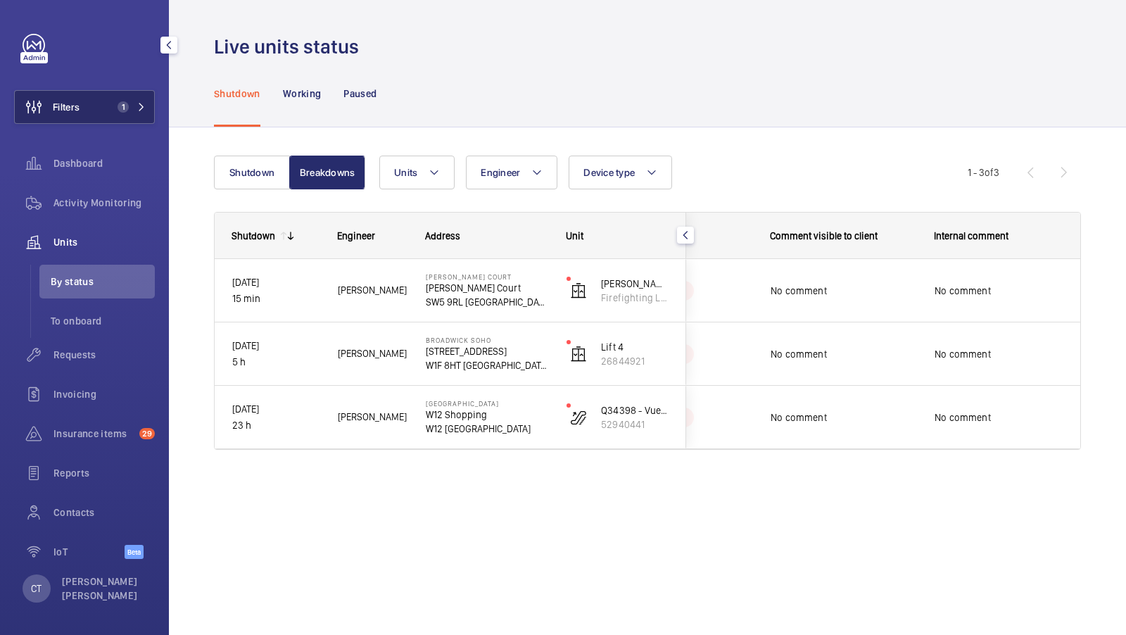
click at [138, 108] on mat-icon at bounding box center [141, 107] width 8 height 8
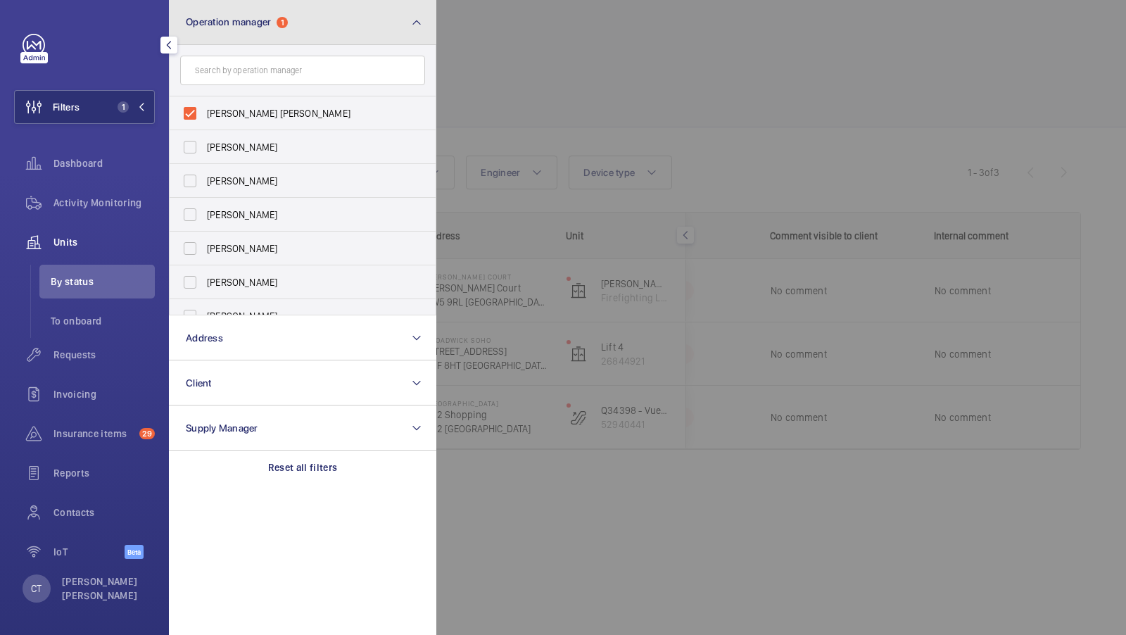
click at [416, 26] on mat-icon at bounding box center [416, 22] width 11 height 17
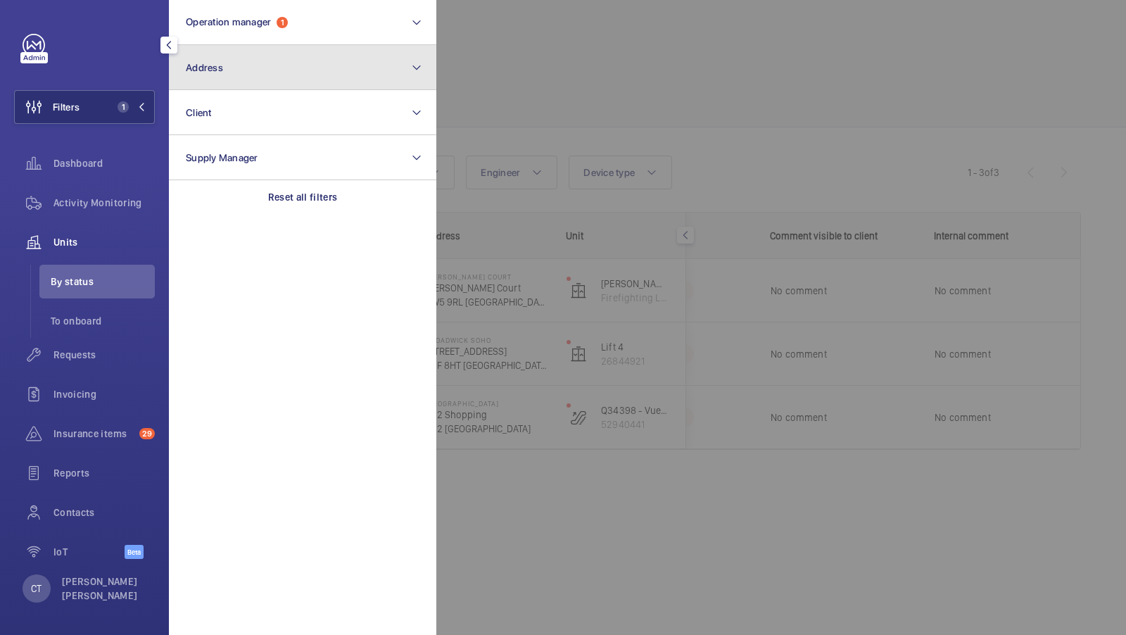
click at [242, 69] on button "Address" at bounding box center [302, 67] width 267 height 45
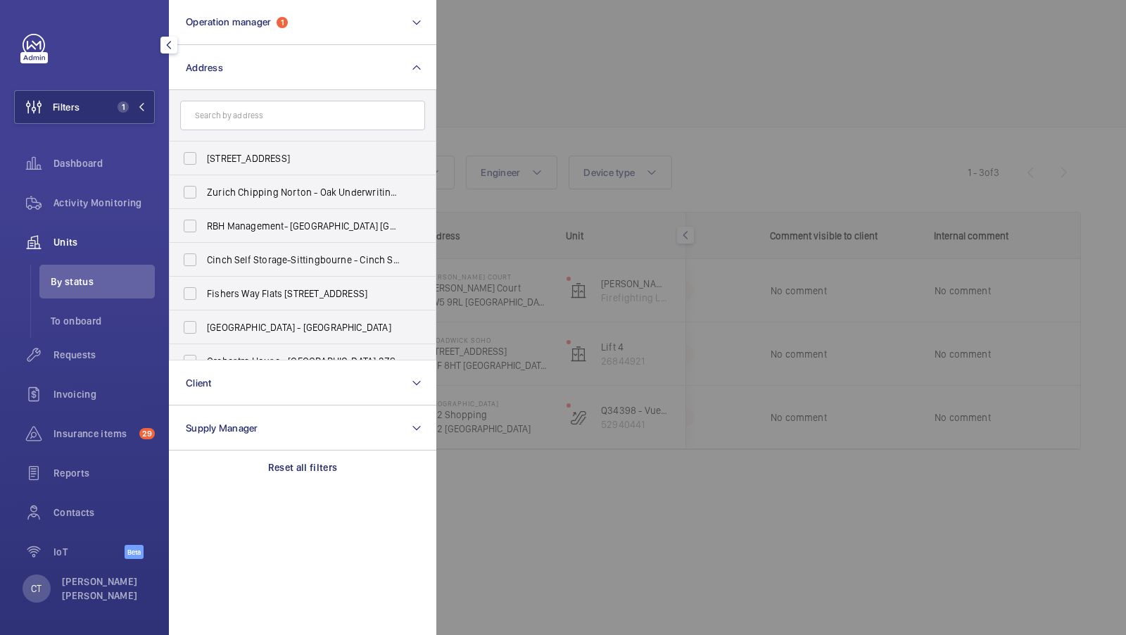
click at [254, 124] on input "text" at bounding box center [302, 116] width 245 height 30
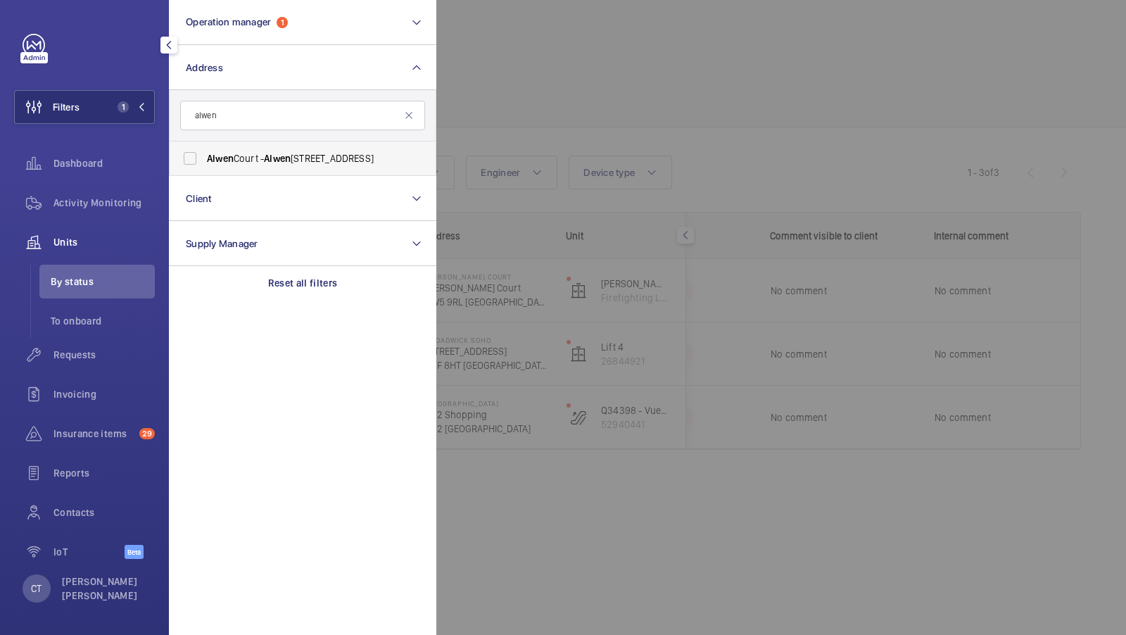
type input "alwen"
click at [233, 158] on span "Alwen" at bounding box center [220, 158] width 27 height 11
click at [204, 158] on input "[STREET_ADDRESS]" at bounding box center [190, 158] width 28 height 28
checkbox input "true"
click at [107, 118] on button "Filters 2" at bounding box center [84, 107] width 141 height 34
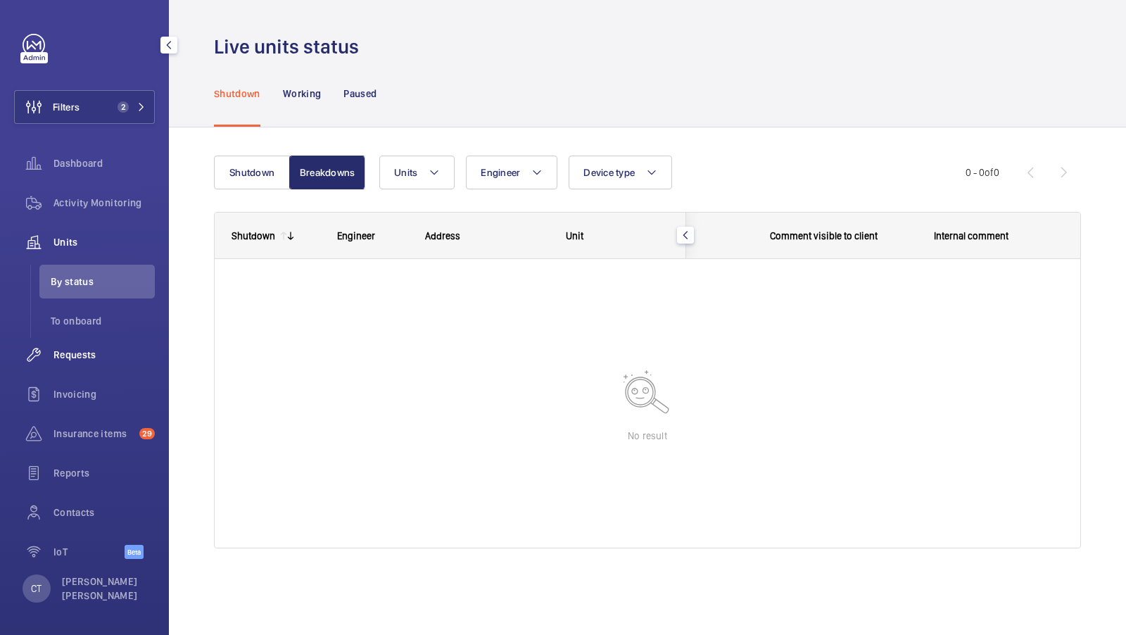
click at [75, 363] on div "Requests" at bounding box center [84, 355] width 141 height 34
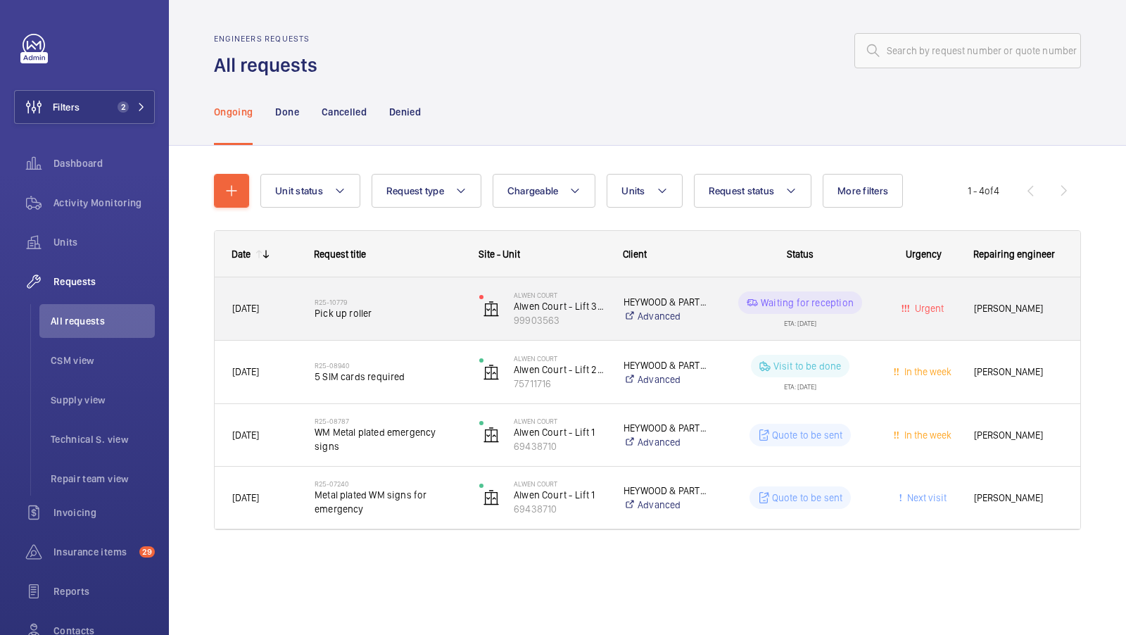
click at [393, 310] on span "Pick up roller" at bounding box center [387, 313] width 146 height 14
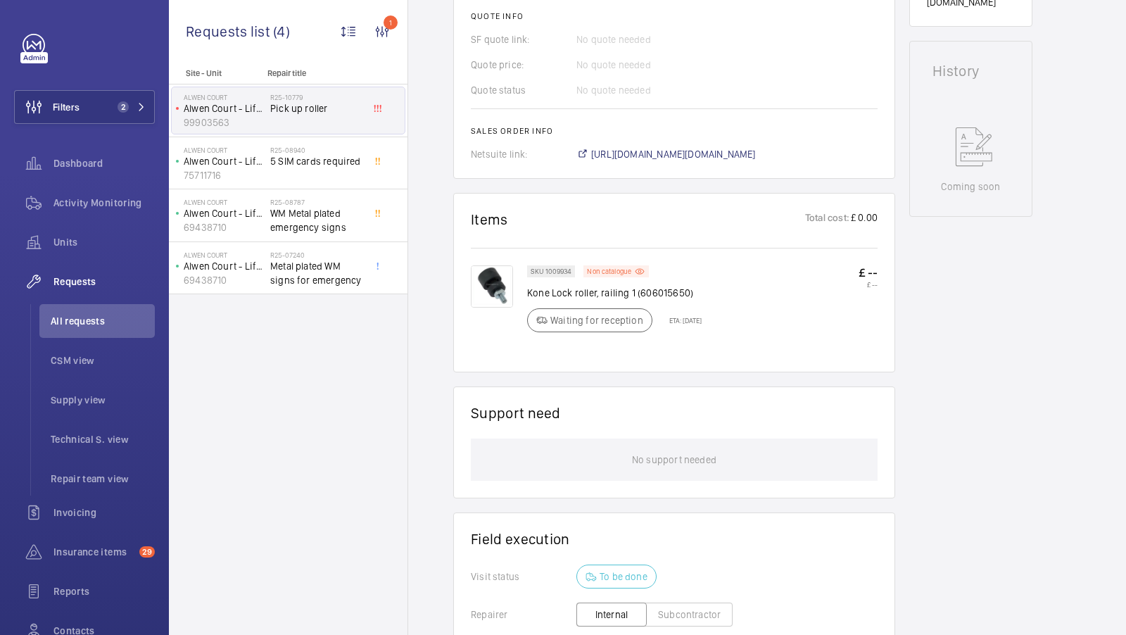
scroll to position [644, 0]
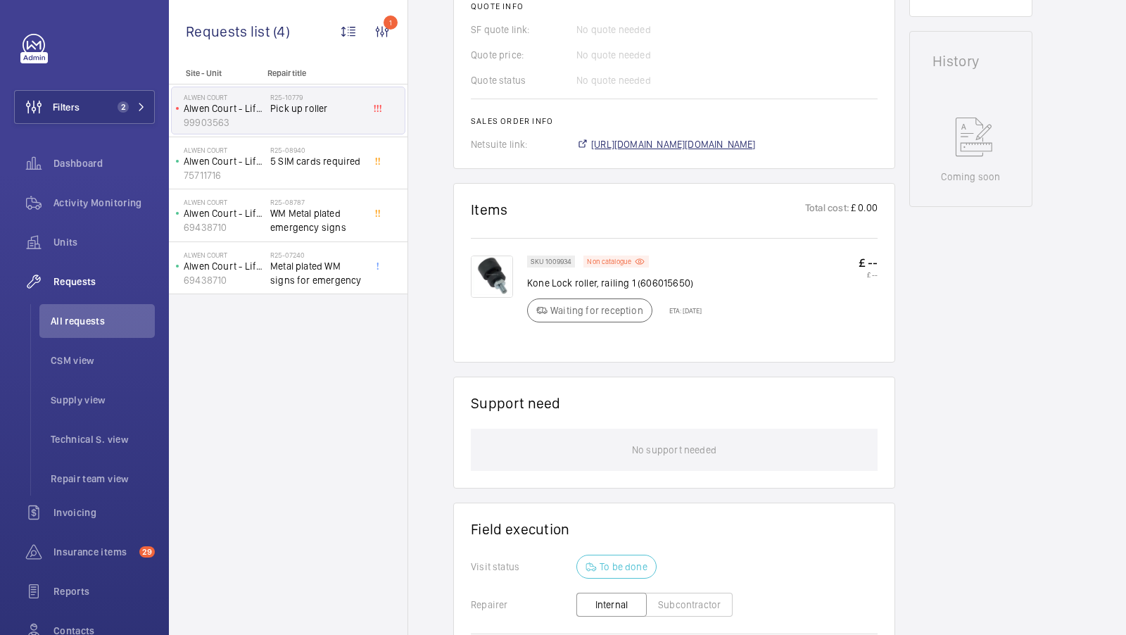
click at [725, 137] on span "[URL][DOMAIN_NAME][DOMAIN_NAME]" at bounding box center [673, 144] width 165 height 14
click at [634, 255] on mat-icon at bounding box center [639, 261] width 11 height 12
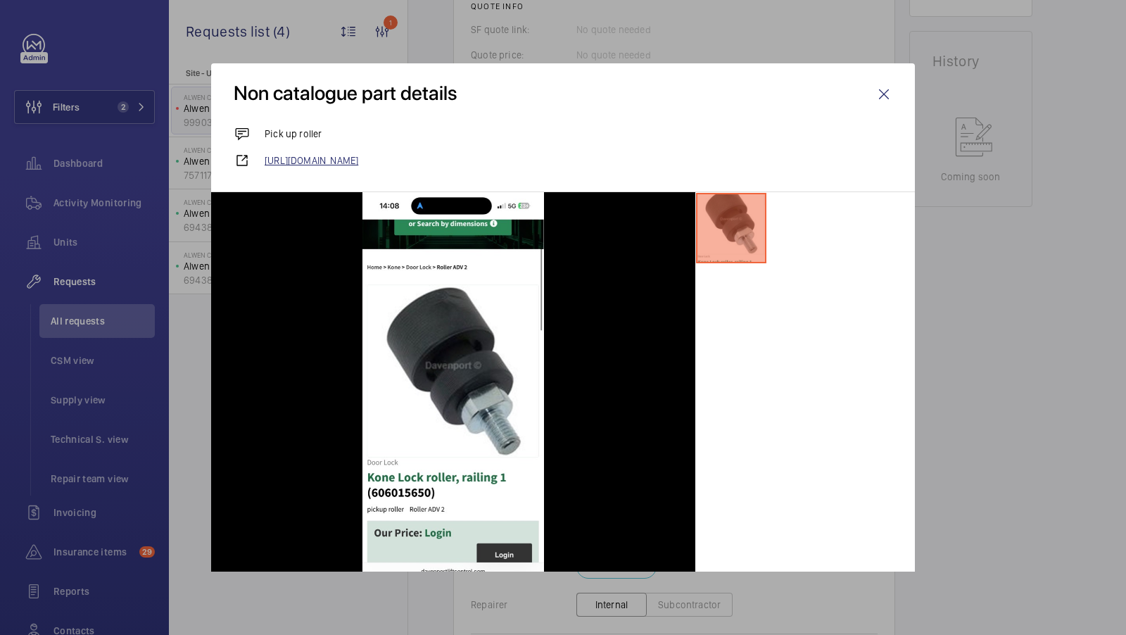
click at [450, 163] on link "[URL][DOMAIN_NAME]" at bounding box center [579, 160] width 628 height 14
click at [898, 90] on wm-front-icon-button at bounding box center [884, 94] width 34 height 34
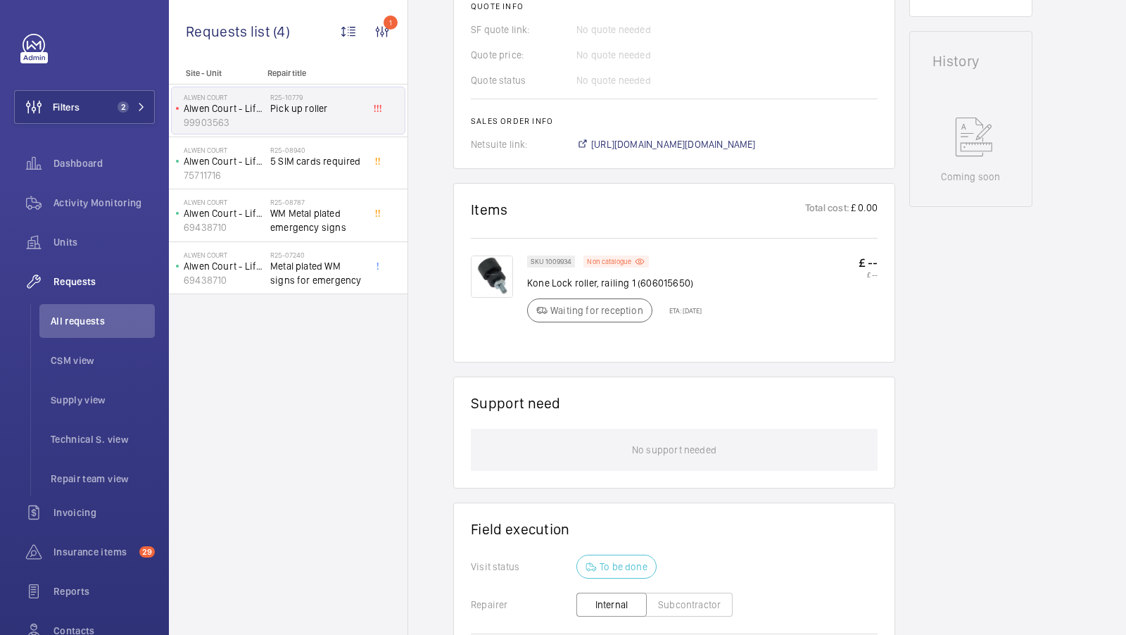
click at [498, 268] on img at bounding box center [492, 276] width 42 height 42
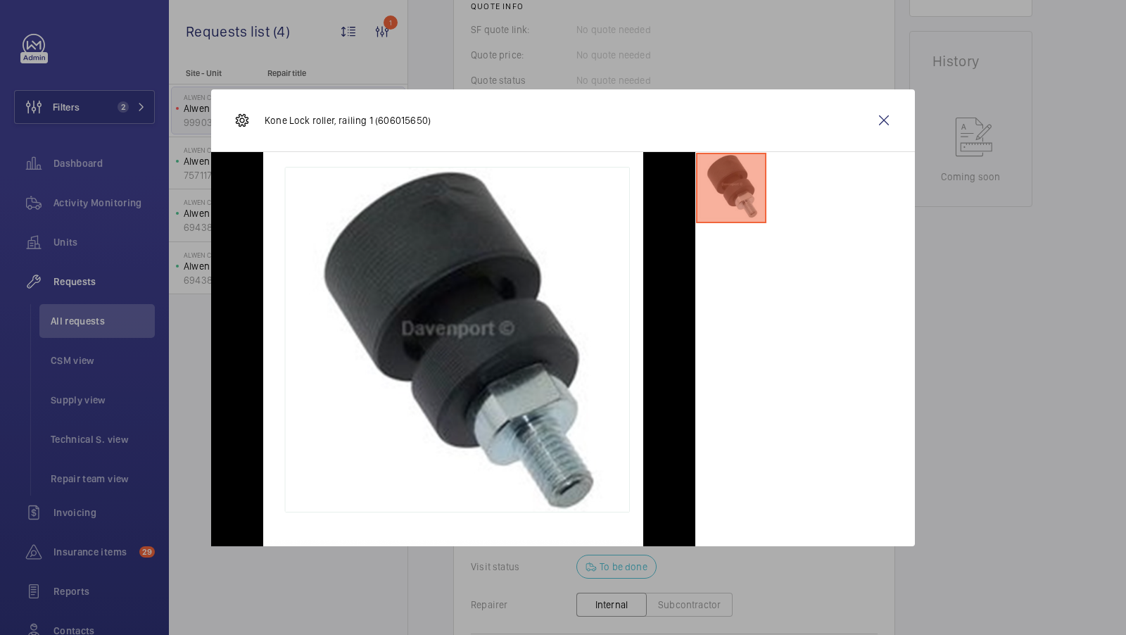
click at [882, 120] on wm-front-icon-button at bounding box center [884, 120] width 34 height 34
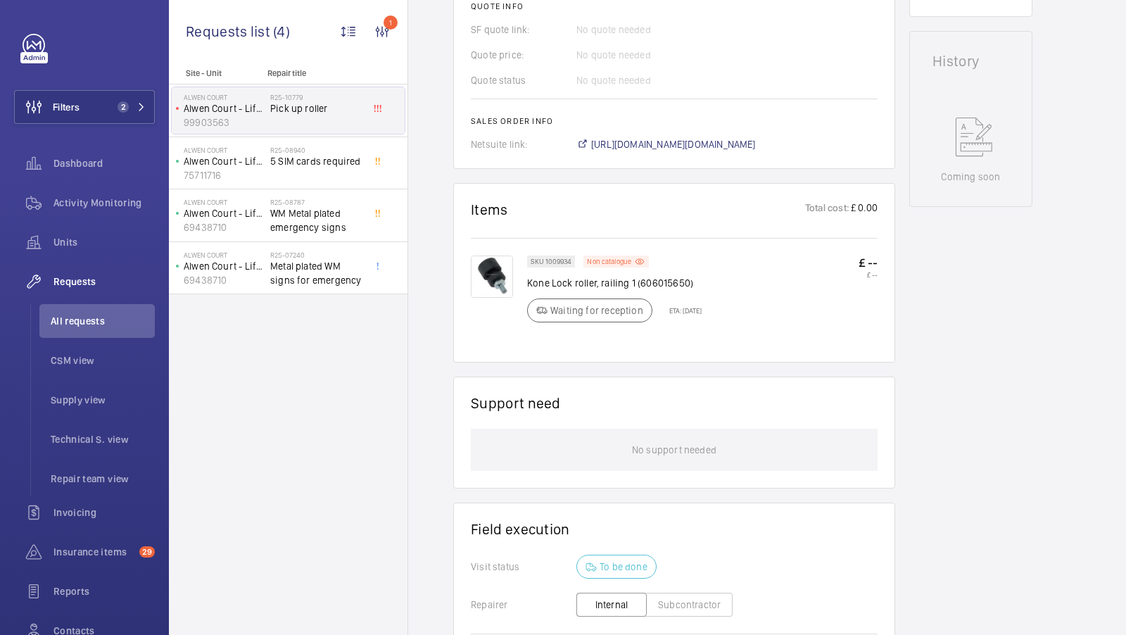
click at [928, 344] on div "Stopped Alwen Court - Lift 3 RH 99903563 See recent activities [GEOGRAPHIC_DATA…" at bounding box center [970, 161] width 123 height 1337
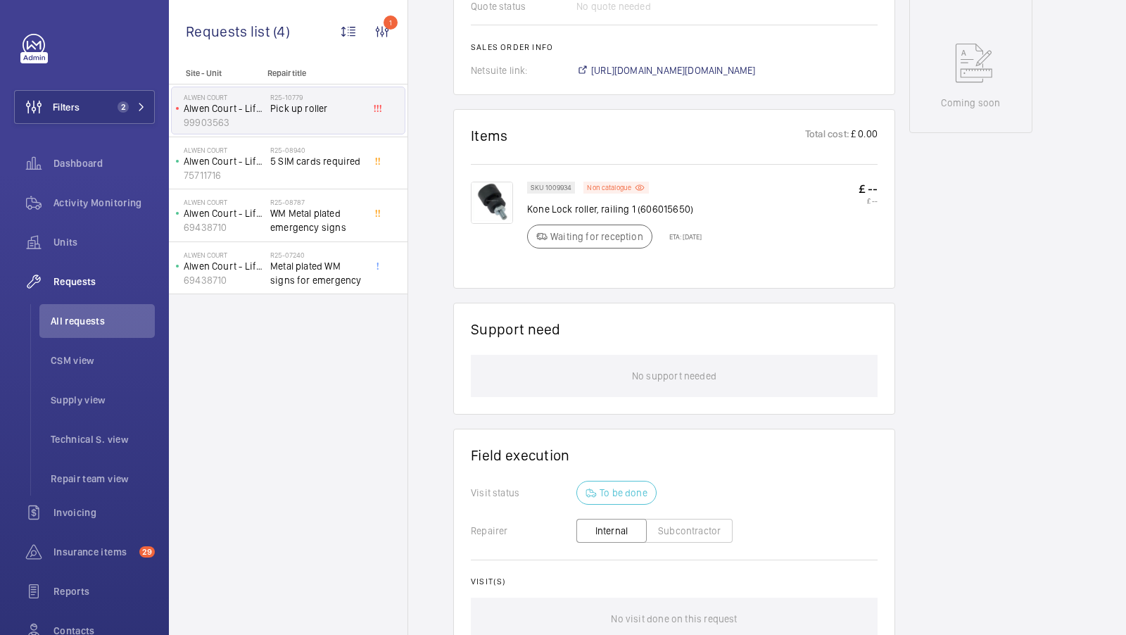
scroll to position [720, 0]
click at [488, 192] on img at bounding box center [492, 200] width 42 height 42
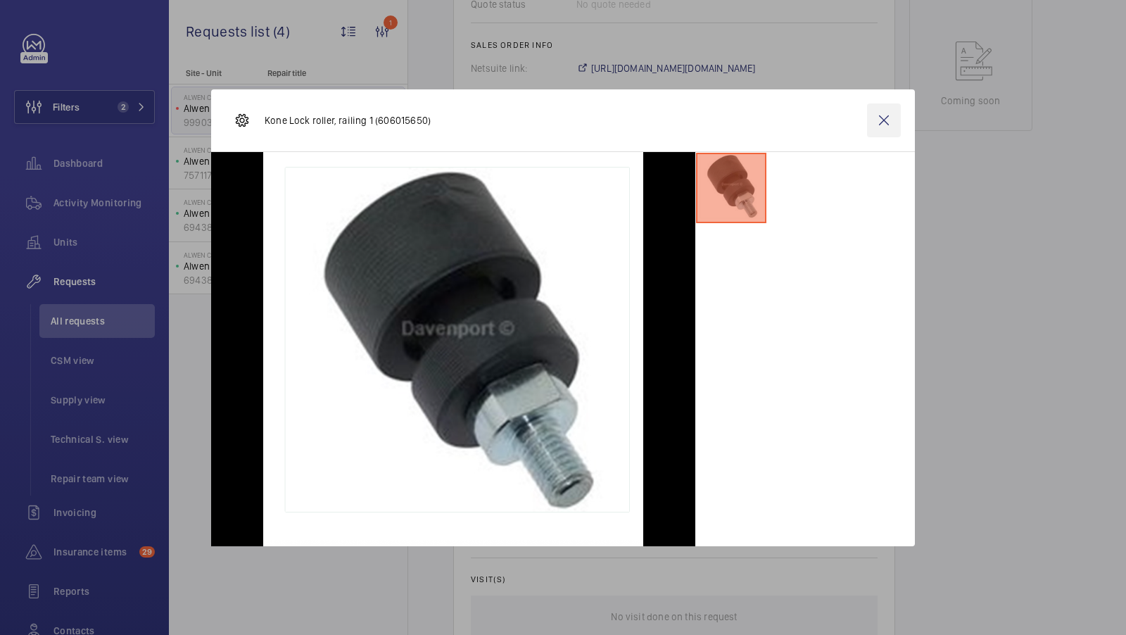
click at [879, 125] on wm-front-icon-button at bounding box center [884, 120] width 34 height 34
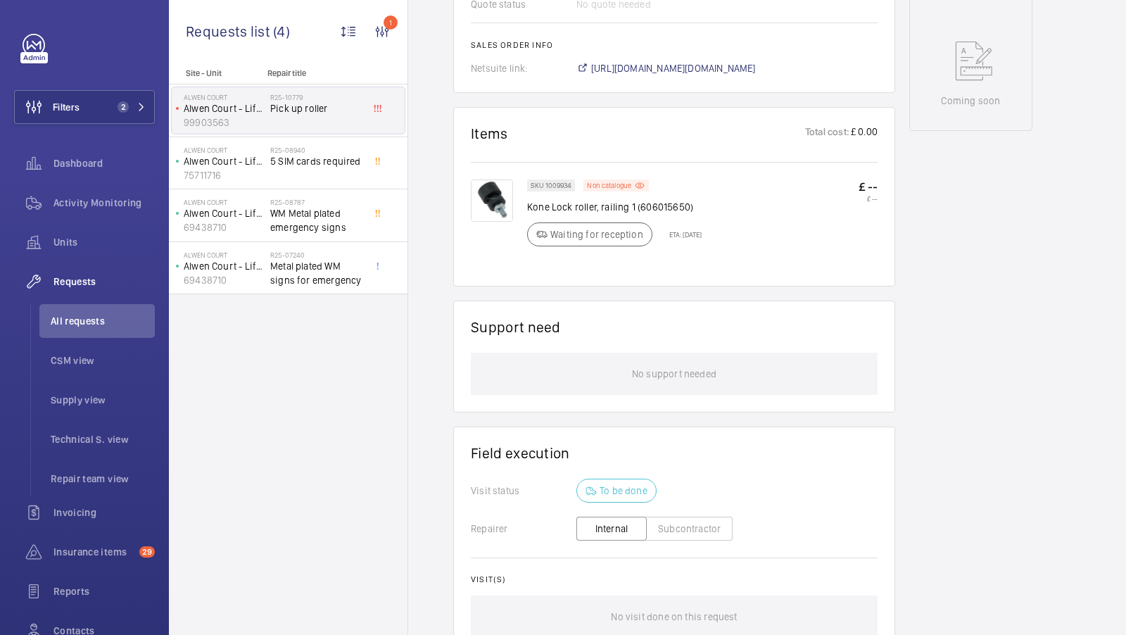
click at [950, 286] on div "Stopped Alwen Court - Lift 3 RH 99903563 See recent activities [GEOGRAPHIC_DATA…" at bounding box center [970, 85] width 123 height 1337
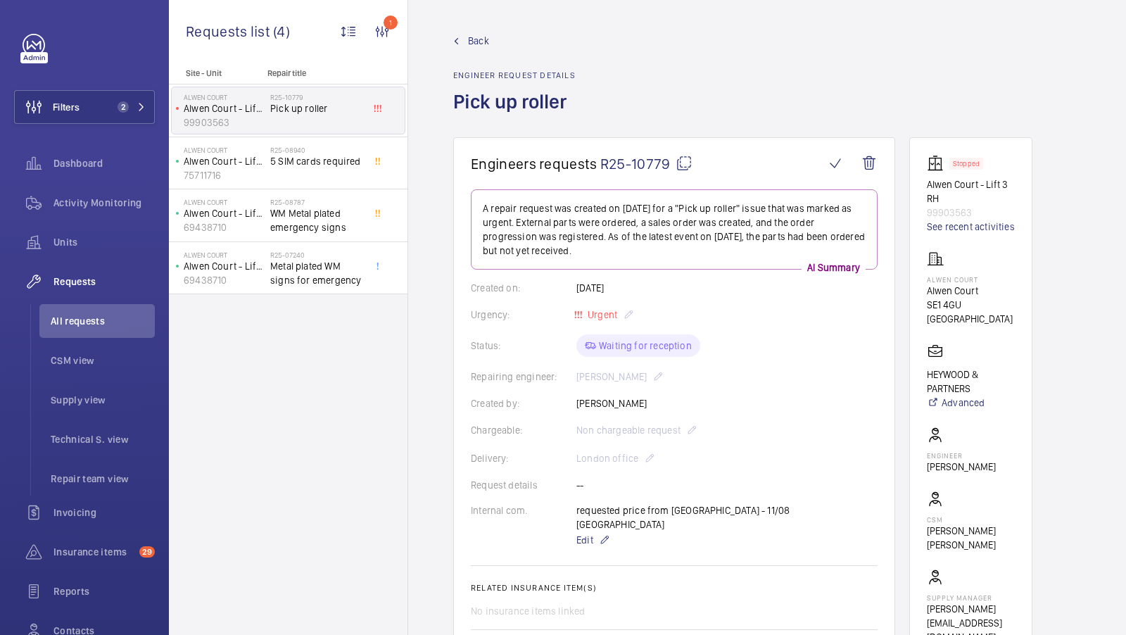
click at [677, 161] on mat-icon at bounding box center [683, 163] width 17 height 17
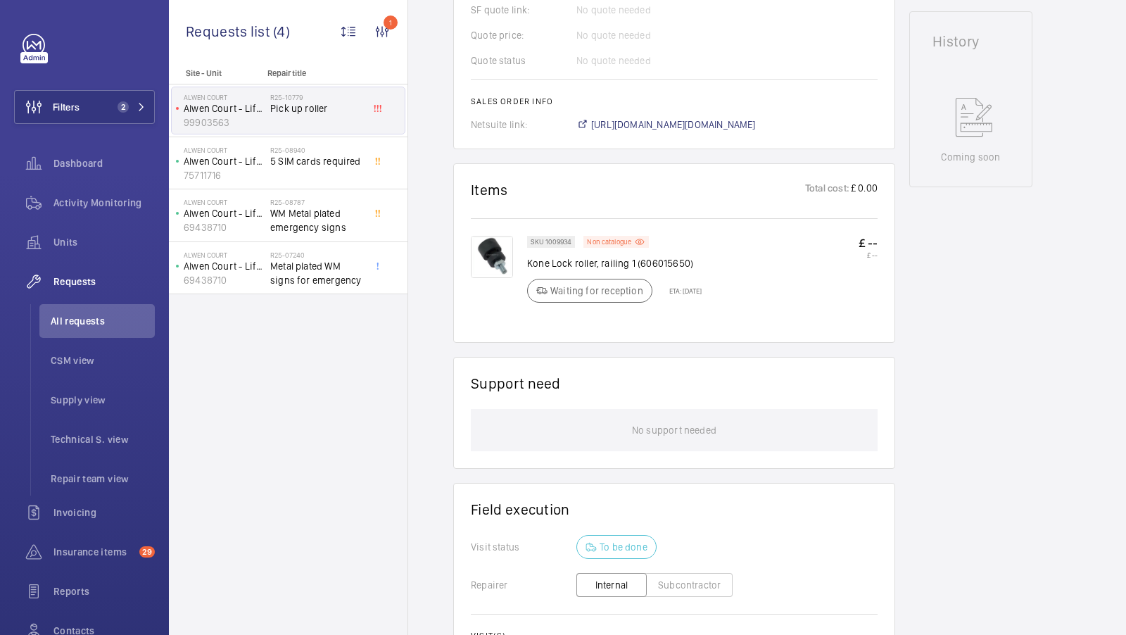
scroll to position [665, 0]
click at [503, 246] on img at bounding box center [492, 256] width 42 height 42
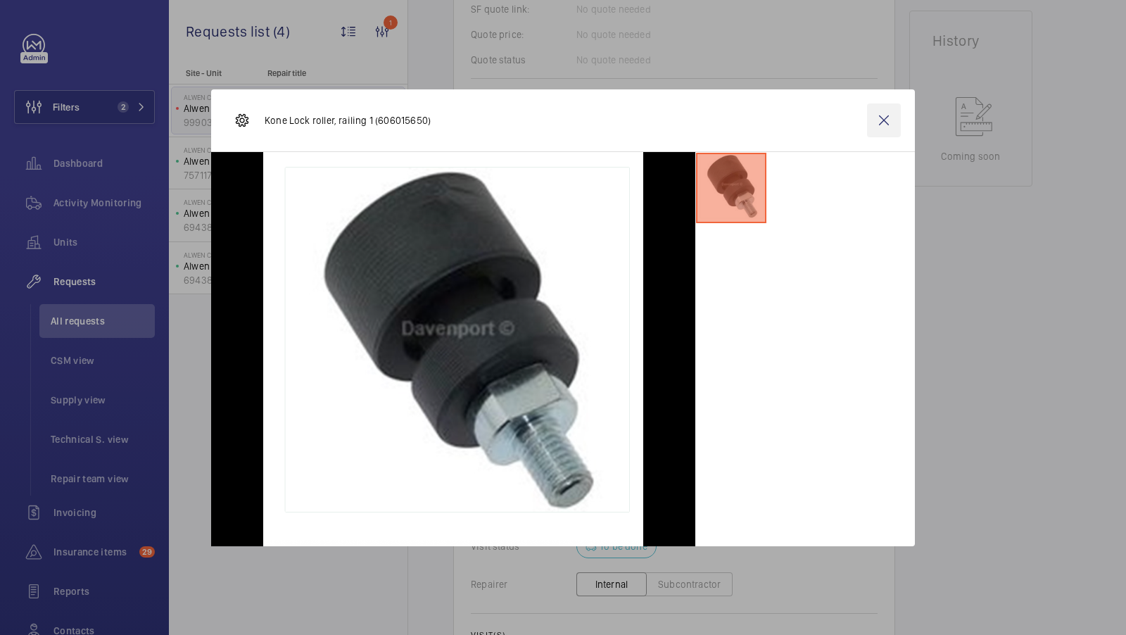
click at [885, 120] on wm-front-icon-button at bounding box center [884, 120] width 34 height 34
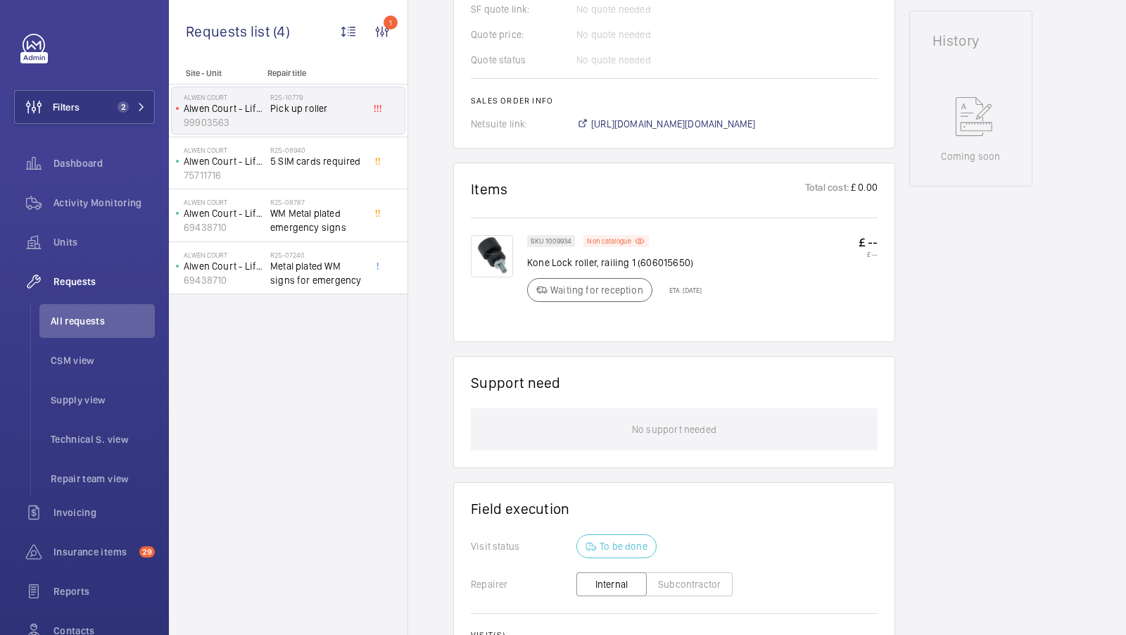
click at [58, 236] on span "Units" at bounding box center [103, 242] width 101 height 14
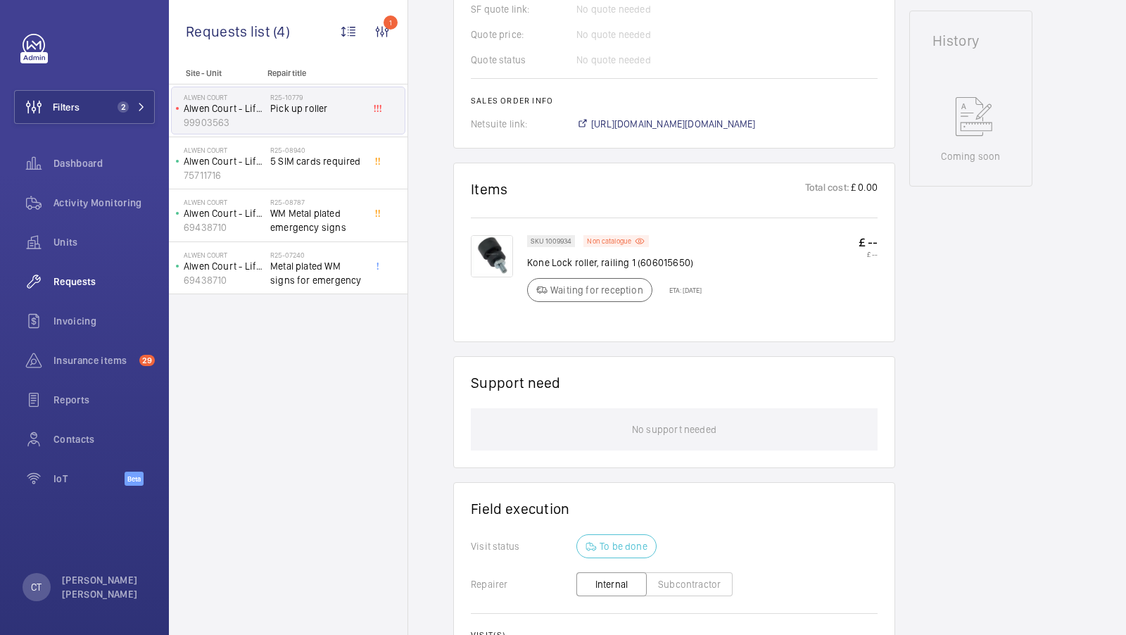
click at [71, 241] on span "Units" at bounding box center [103, 242] width 101 height 14
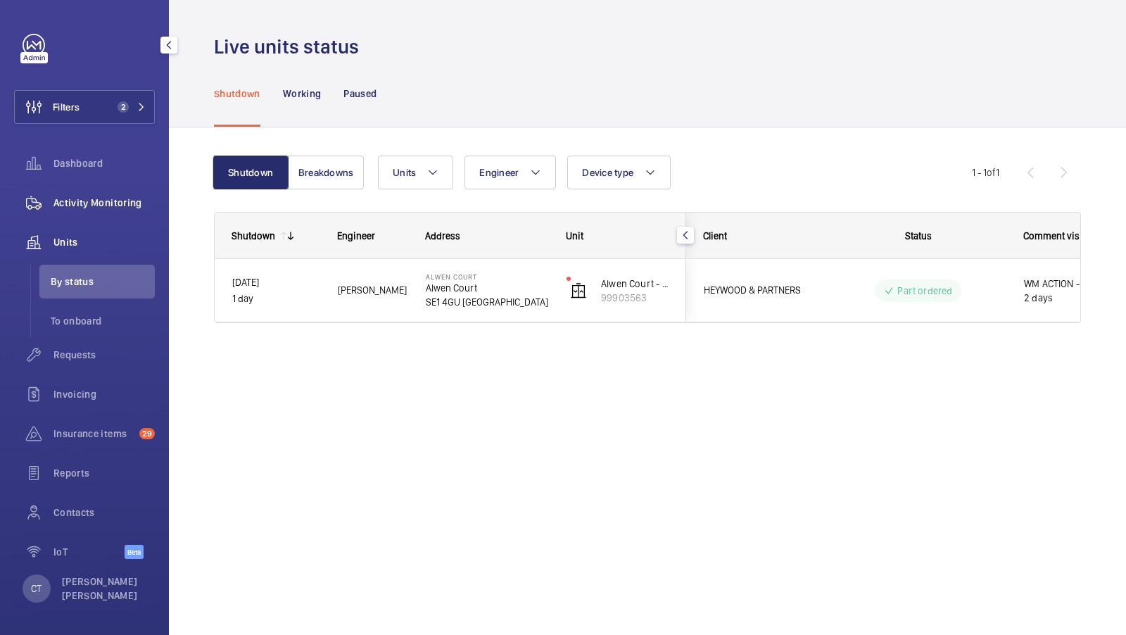
click at [96, 201] on span "Activity Monitoring" at bounding box center [103, 203] width 101 height 14
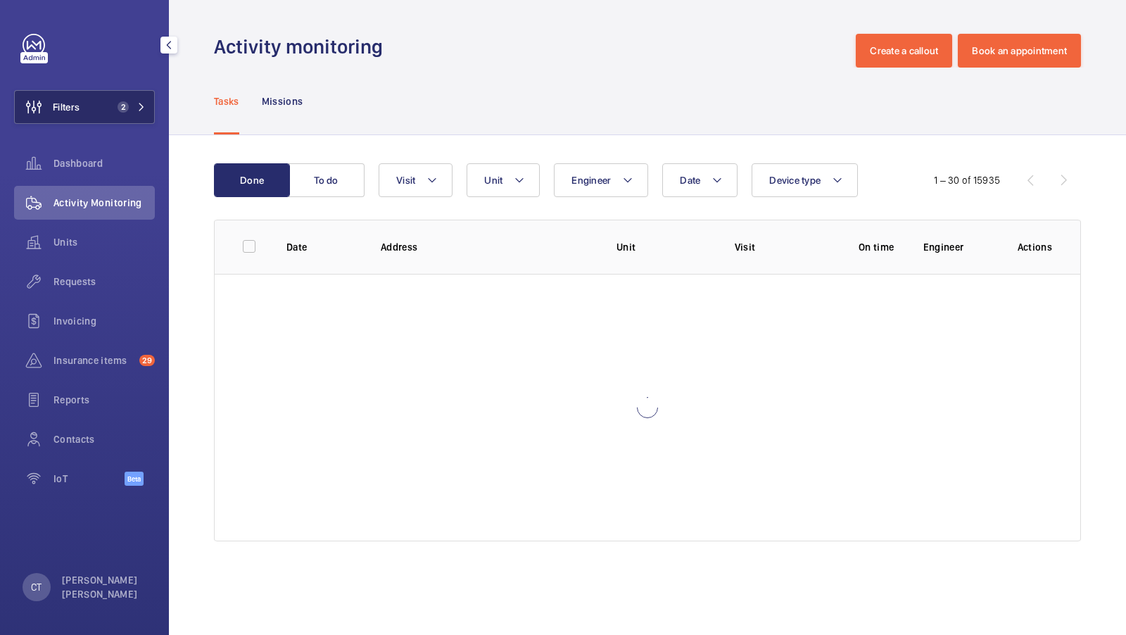
click at [121, 111] on span "2" at bounding box center [122, 106] width 11 height 11
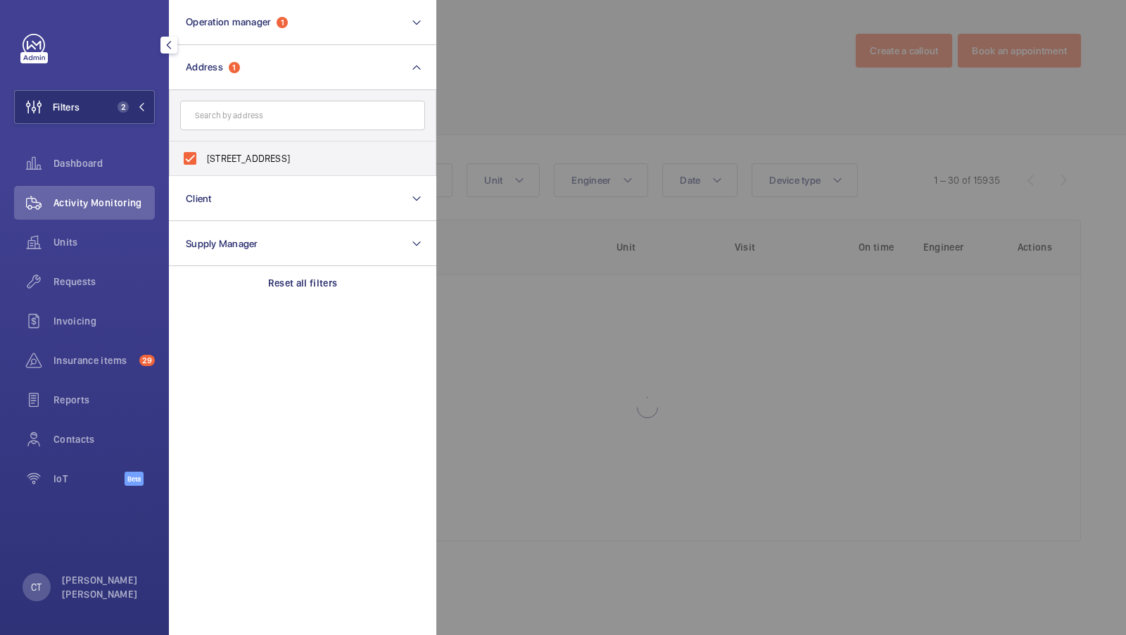
click at [739, 130] on div at bounding box center [999, 317] width 1126 height 635
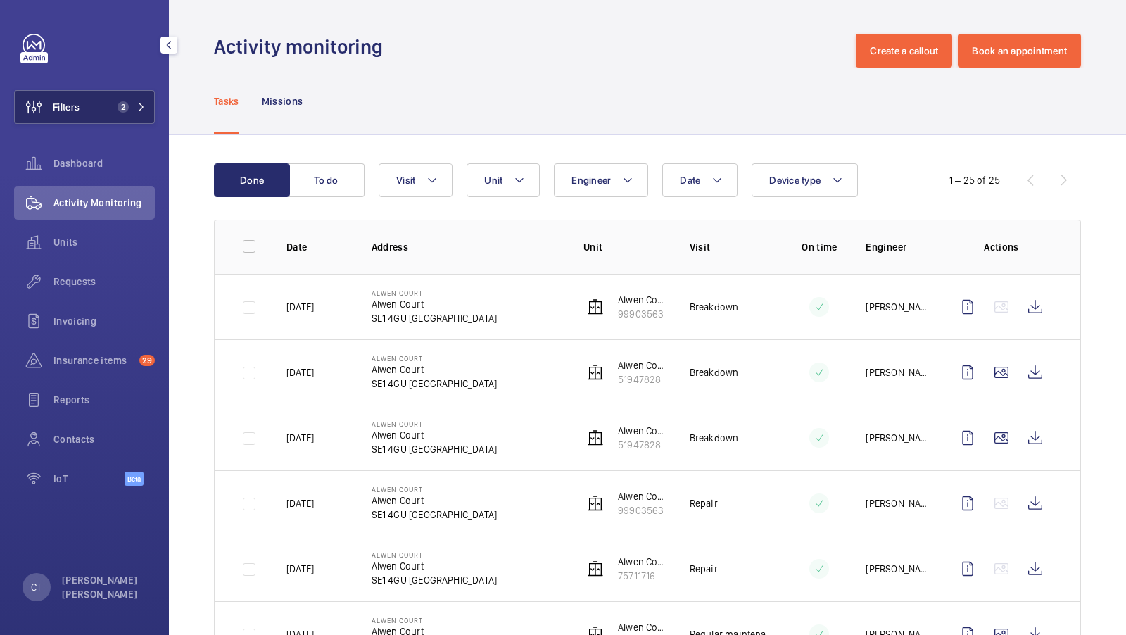
click at [130, 94] on button "Filters 2" at bounding box center [84, 107] width 141 height 34
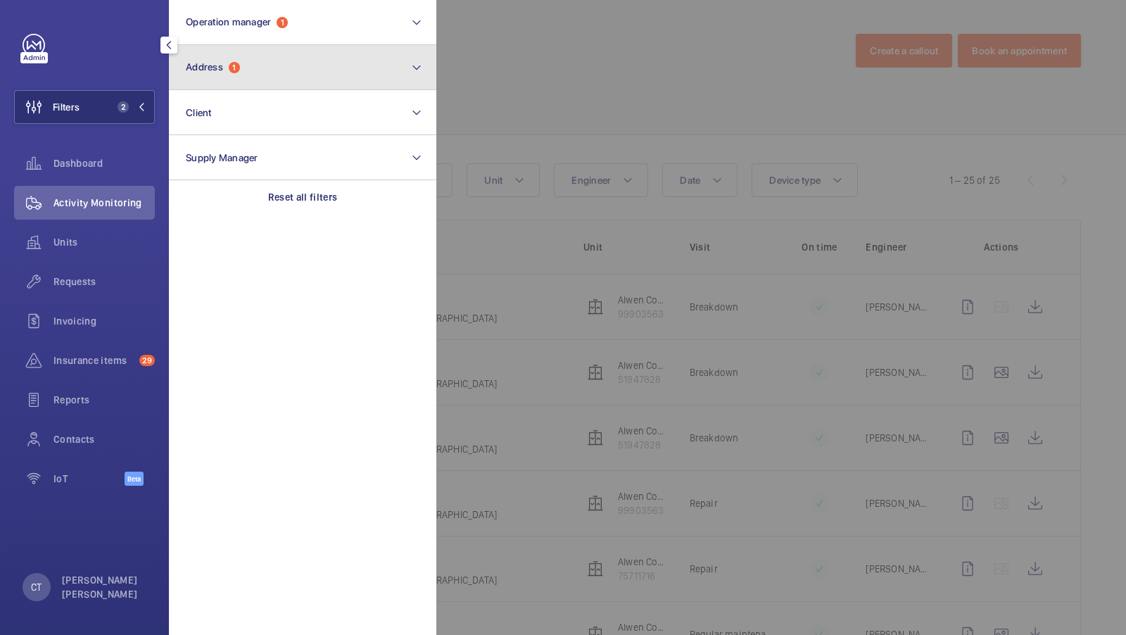
click at [374, 71] on button "Address 1" at bounding box center [302, 67] width 267 height 45
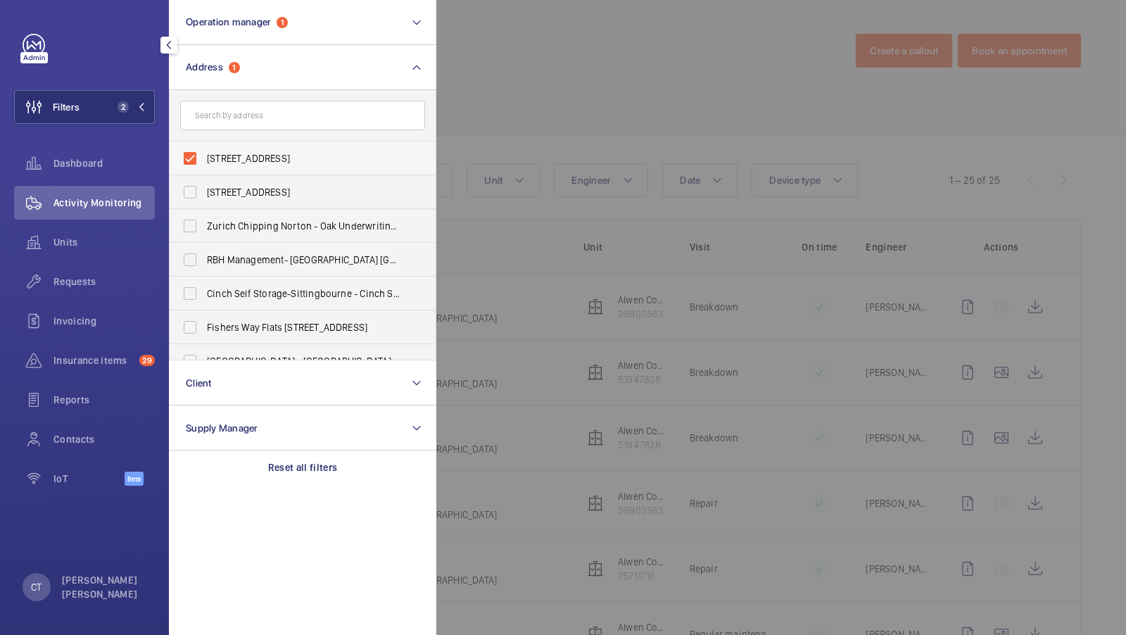
click at [320, 158] on span "[STREET_ADDRESS]" at bounding box center [303, 158] width 193 height 14
click at [204, 158] on input "[STREET_ADDRESS]" at bounding box center [190, 158] width 28 height 28
checkbox input "false"
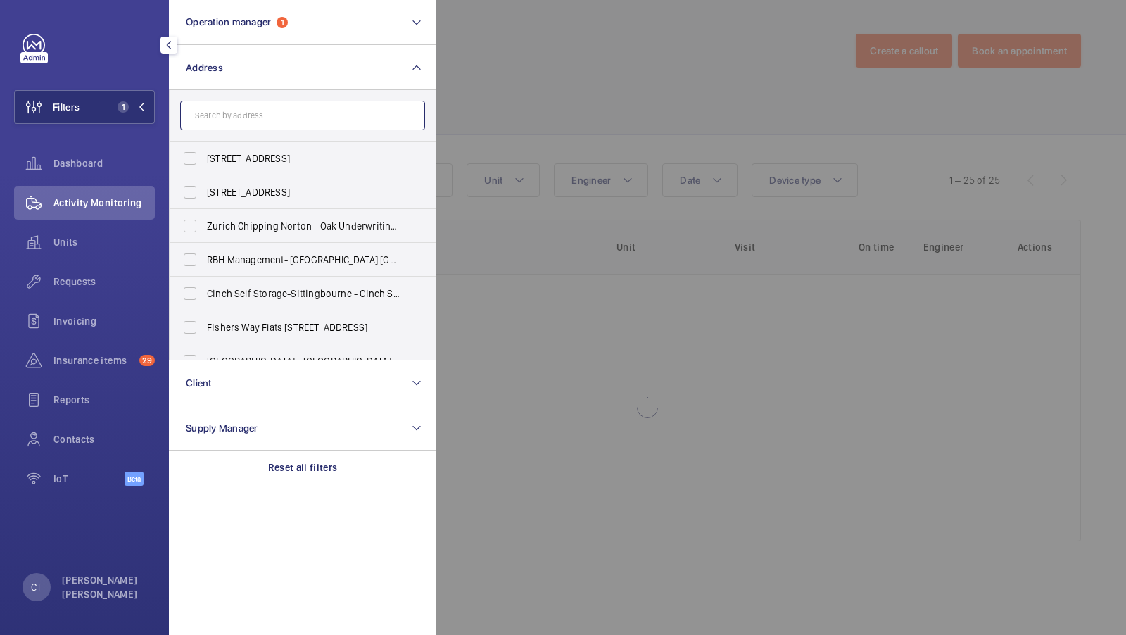
click at [229, 116] on input "text" at bounding box center [302, 116] width 245 height 30
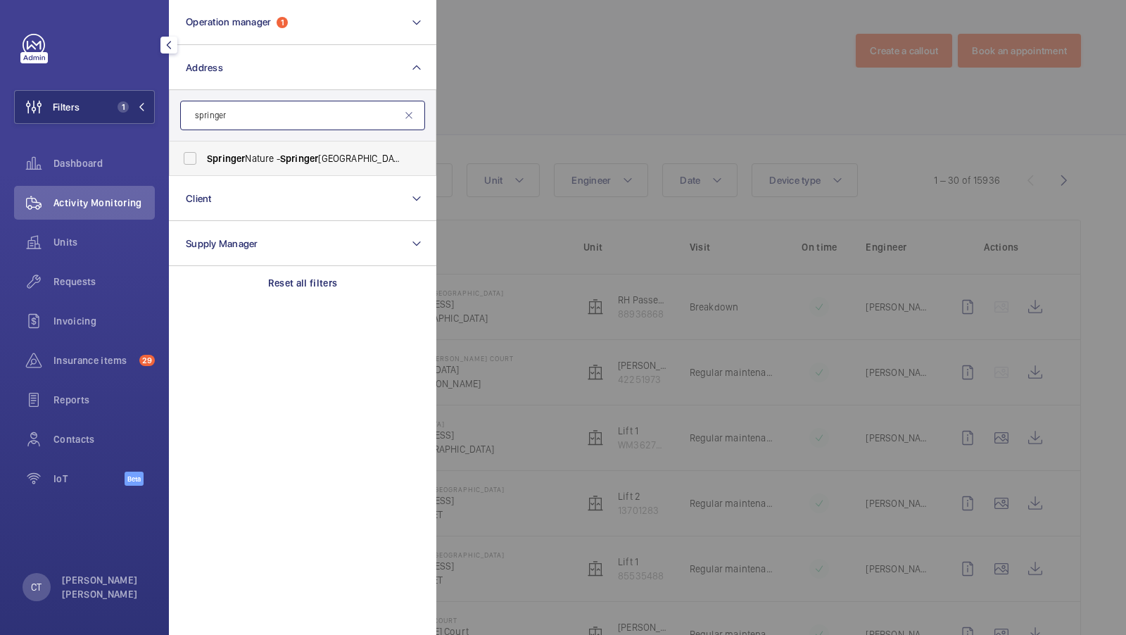
type input "springer"
click at [238, 164] on span "Springer Nature - [GEOGRAPHIC_DATA]" at bounding box center [303, 158] width 193 height 14
click at [204, 164] on input "Springer Nature - [GEOGRAPHIC_DATA]" at bounding box center [190, 158] width 28 height 28
checkbox input "true"
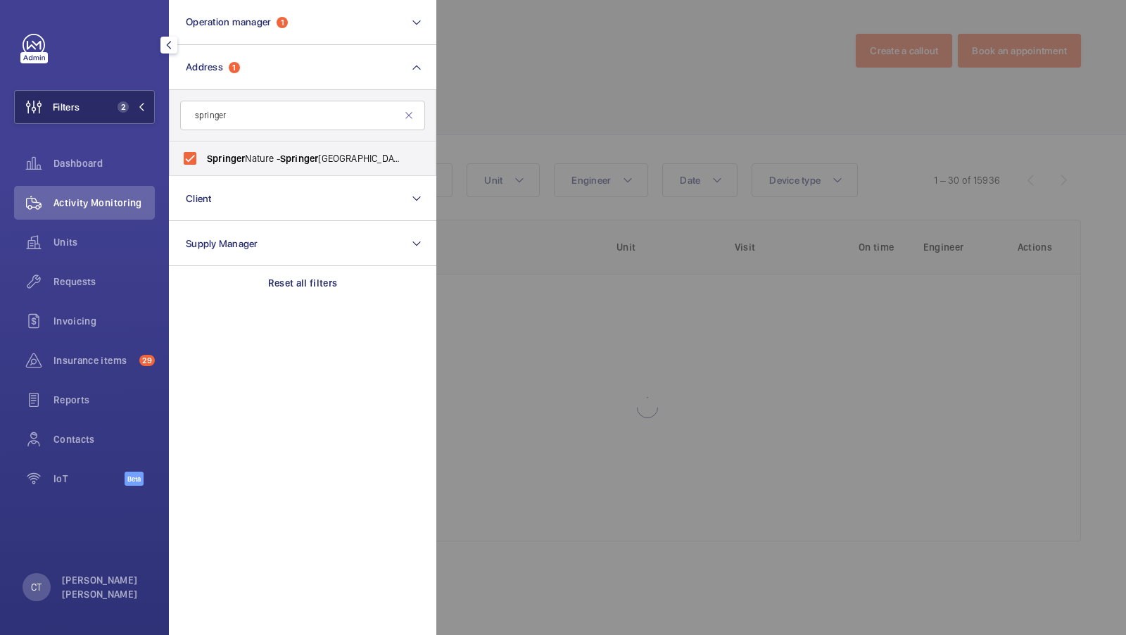
click at [95, 105] on button "Filters 2" at bounding box center [84, 107] width 141 height 34
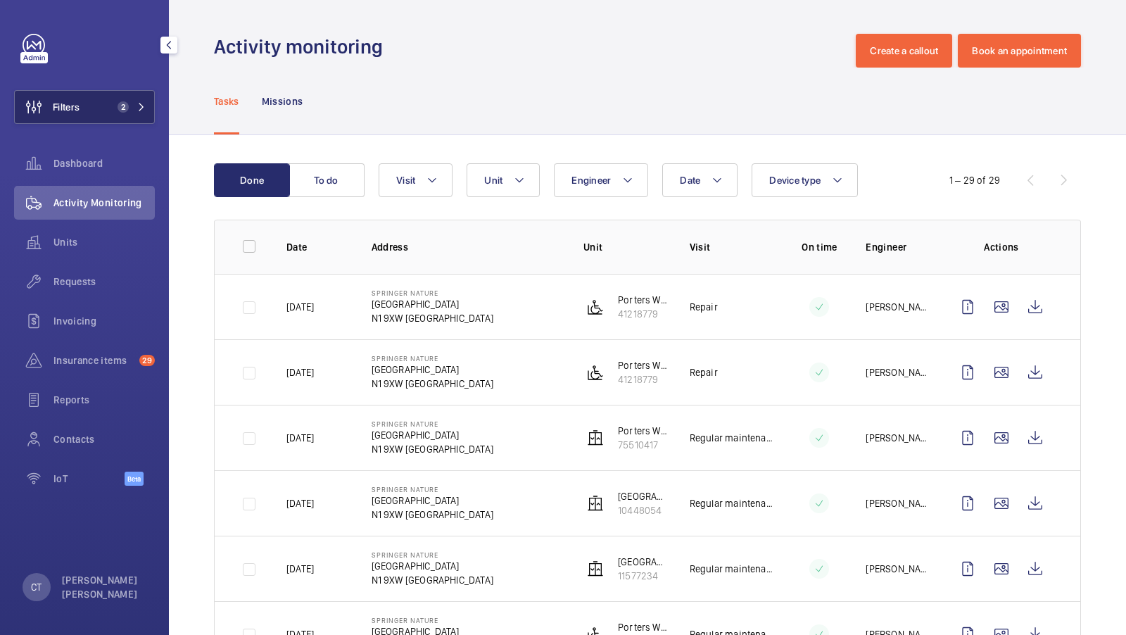
click at [110, 102] on button "Filters 2" at bounding box center [84, 107] width 141 height 34
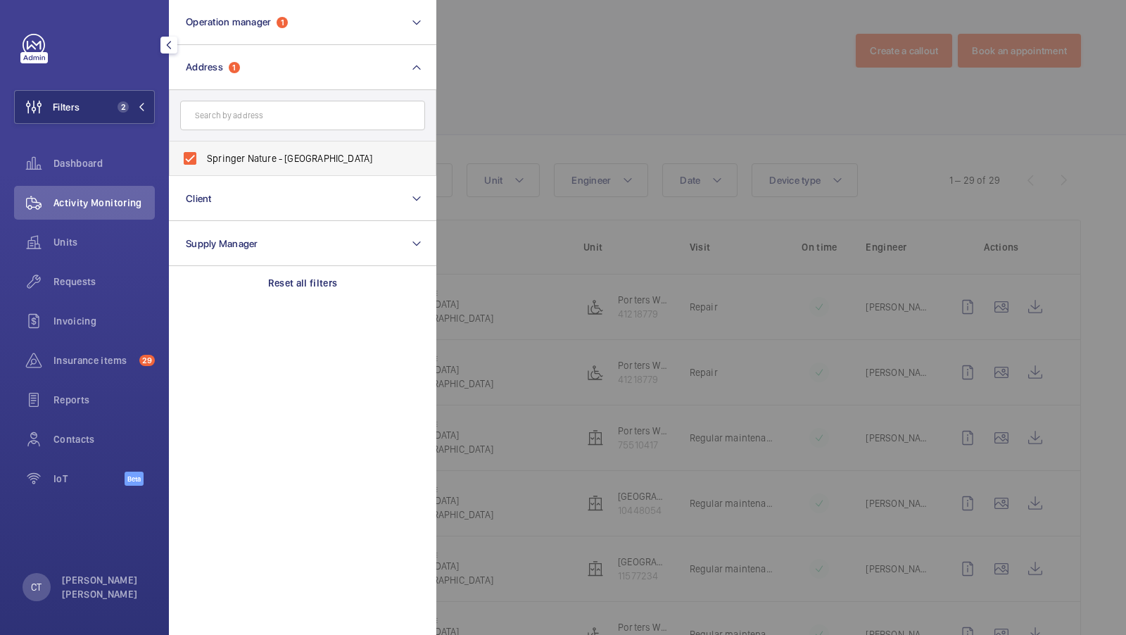
click at [256, 147] on label "Springer Nature - [GEOGRAPHIC_DATA]" at bounding box center [292, 158] width 245 height 34
click at [204, 147] on input "Springer Nature - [GEOGRAPHIC_DATA]" at bounding box center [190, 158] width 28 height 28
checkbox input "false"
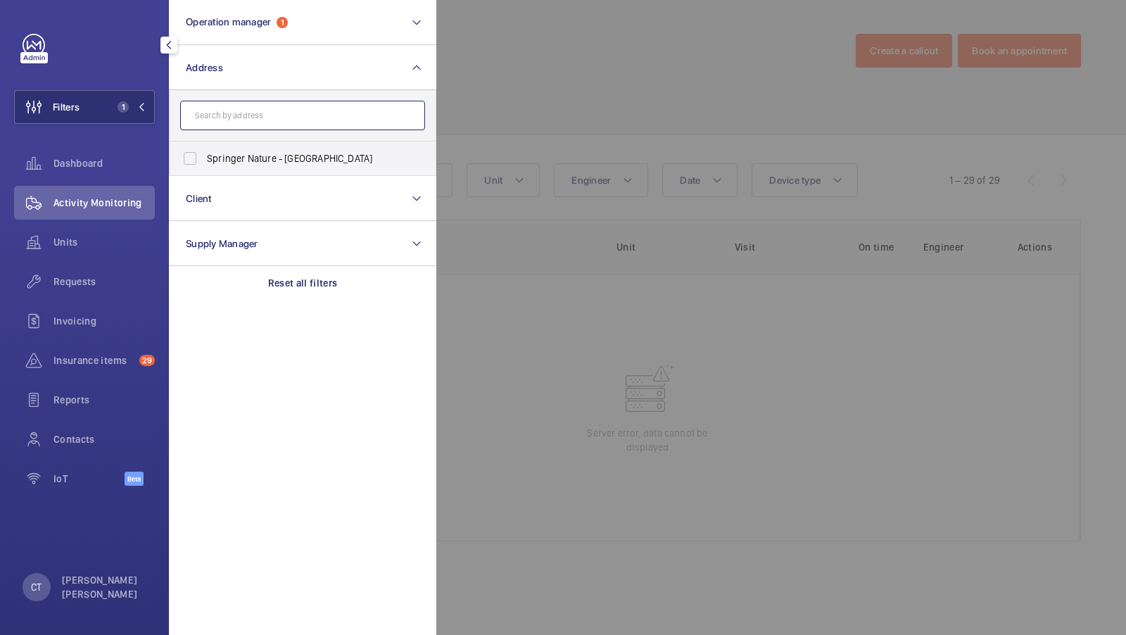
click at [256, 128] on input "text" at bounding box center [302, 116] width 245 height 30
type input "T"
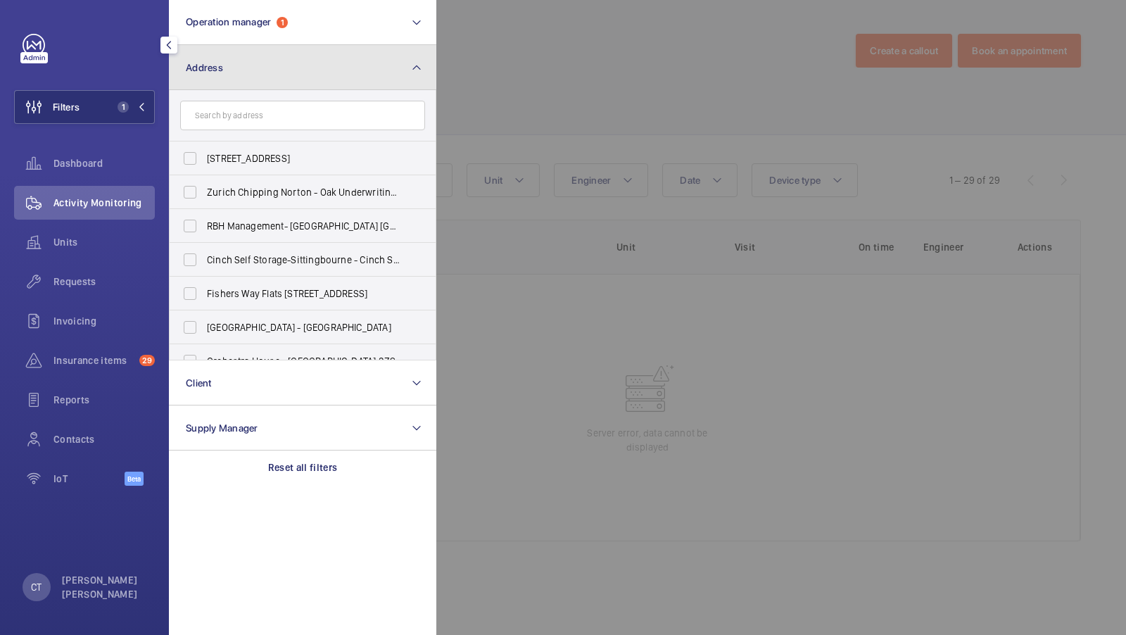
click at [310, 79] on button "Address" at bounding box center [302, 67] width 267 height 45
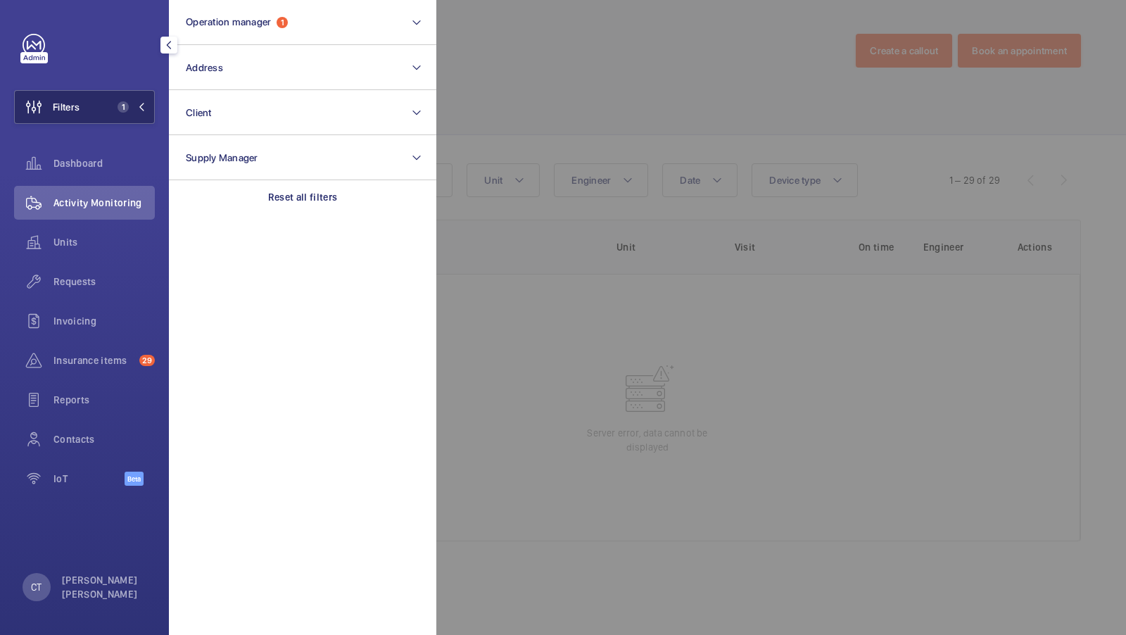
click at [98, 98] on button "Filters 1" at bounding box center [84, 107] width 141 height 34
